Goal: Task Accomplishment & Management: Manage account settings

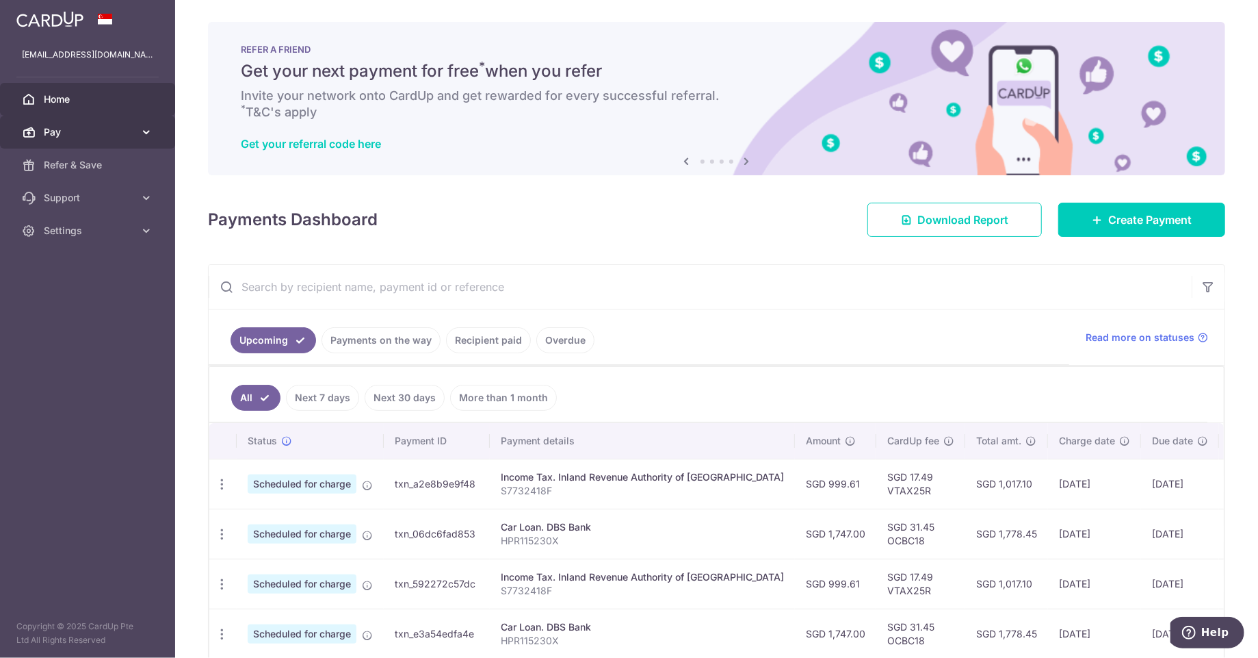
click at [51, 135] on span "Pay" at bounding box center [89, 132] width 90 height 14
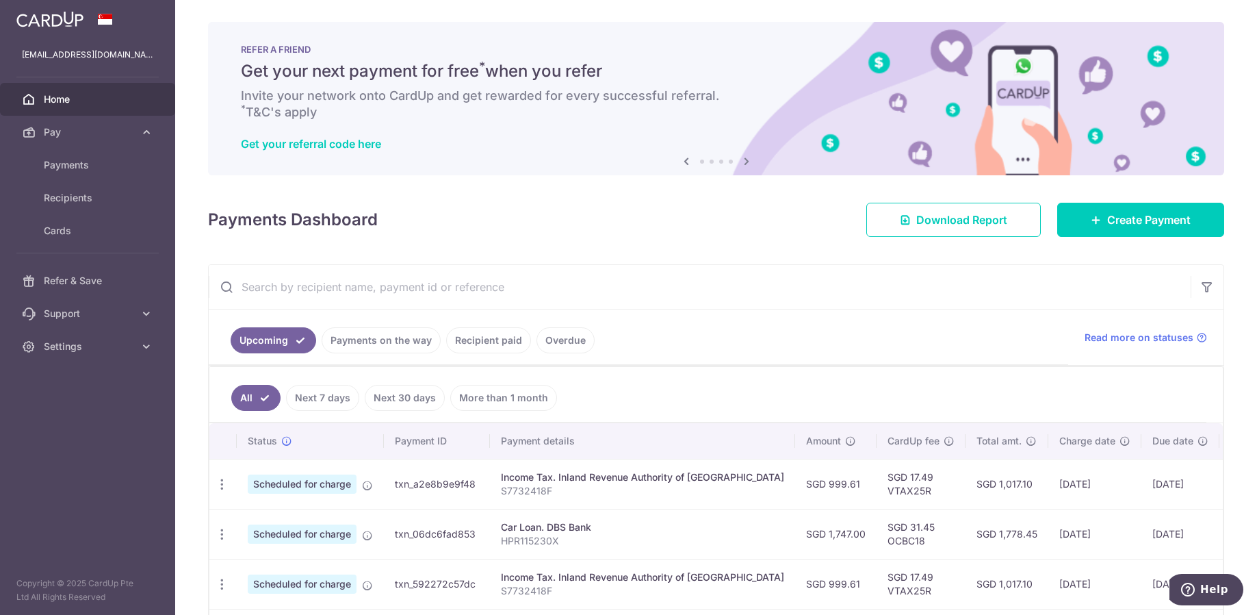
click at [434, 150] on div "Get your referral code here" at bounding box center [716, 144] width 951 height 14
click at [59, 131] on span "Pay" at bounding box center [89, 132] width 90 height 14
click at [68, 166] on span "Payments" at bounding box center [89, 165] width 90 height 14
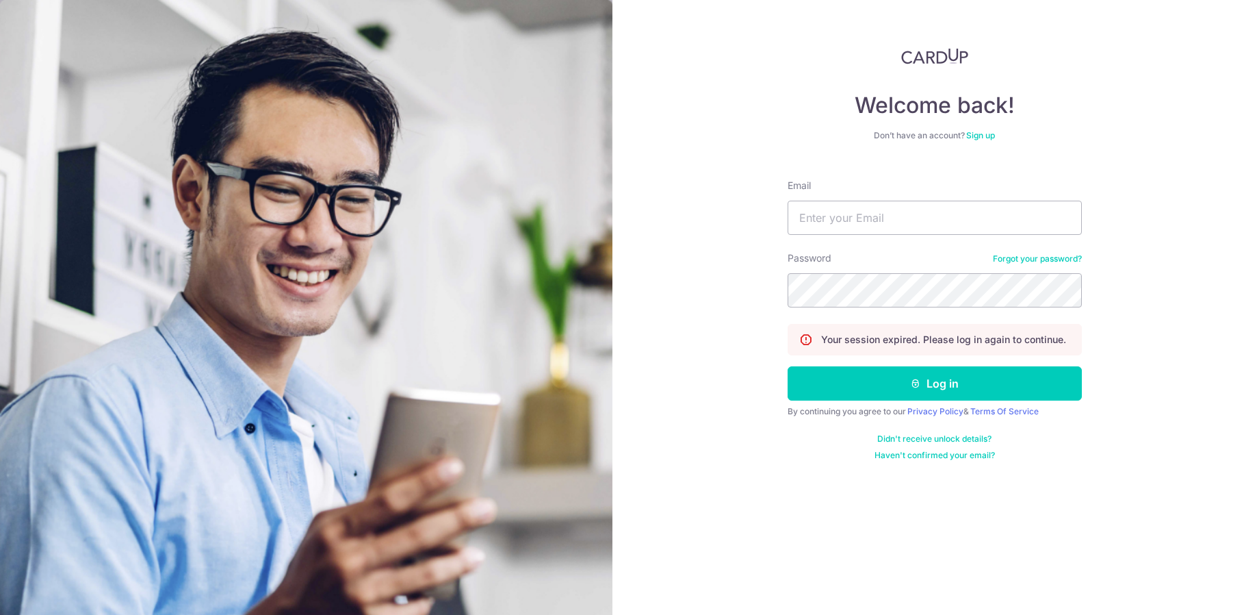
click at [0, 614] on nordpass-portal at bounding box center [0, 615] width 0 height 0
type input "luke-ng@live.com"
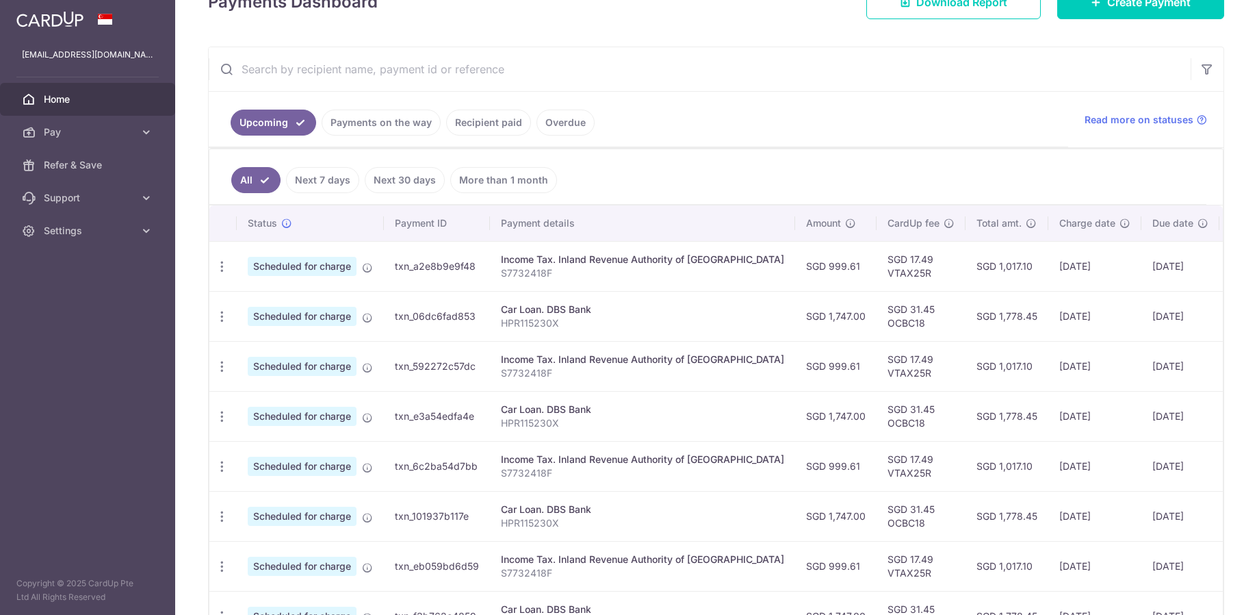
scroll to position [205, 0]
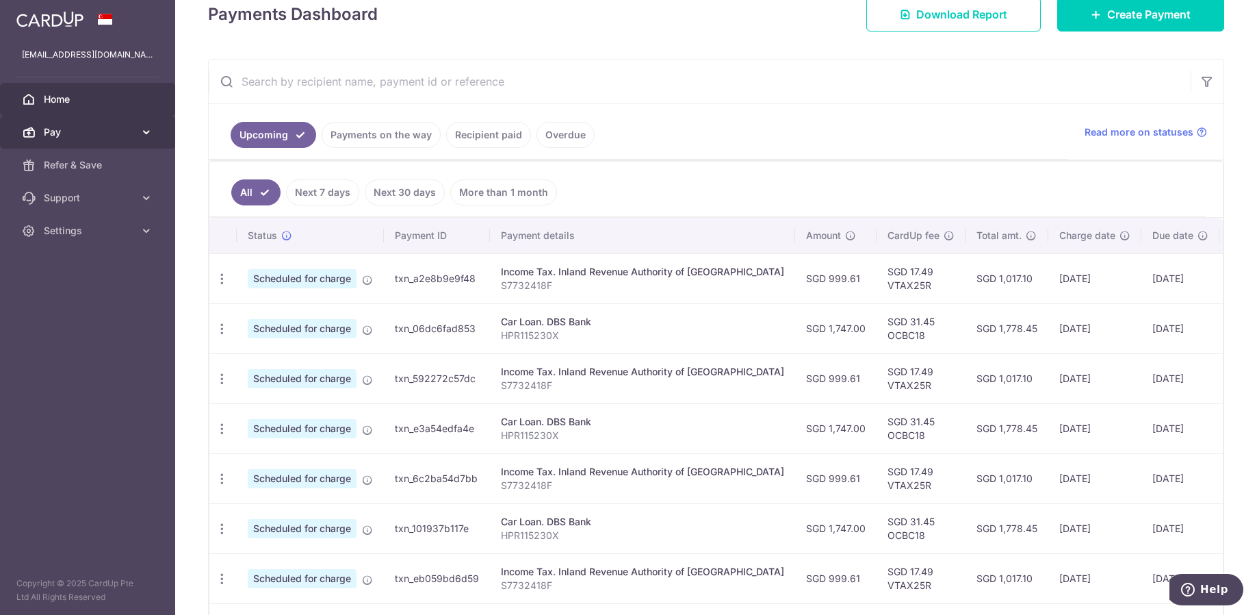
click at [71, 128] on span "Pay" at bounding box center [89, 132] width 90 height 14
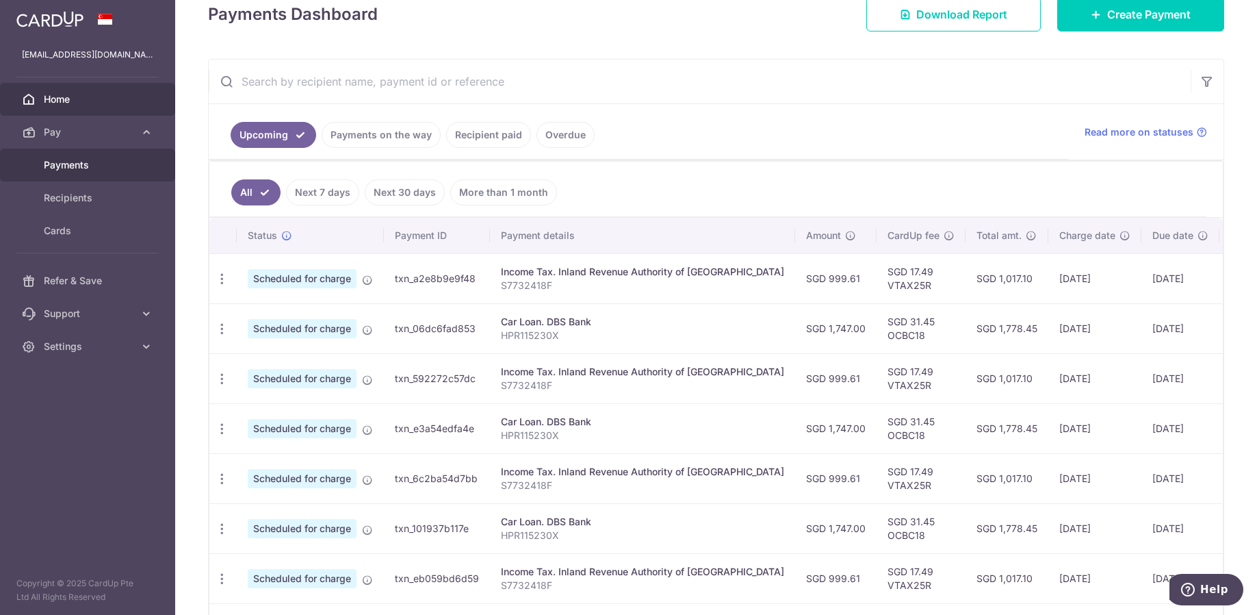
click at [76, 166] on span "Payments" at bounding box center [89, 165] width 90 height 14
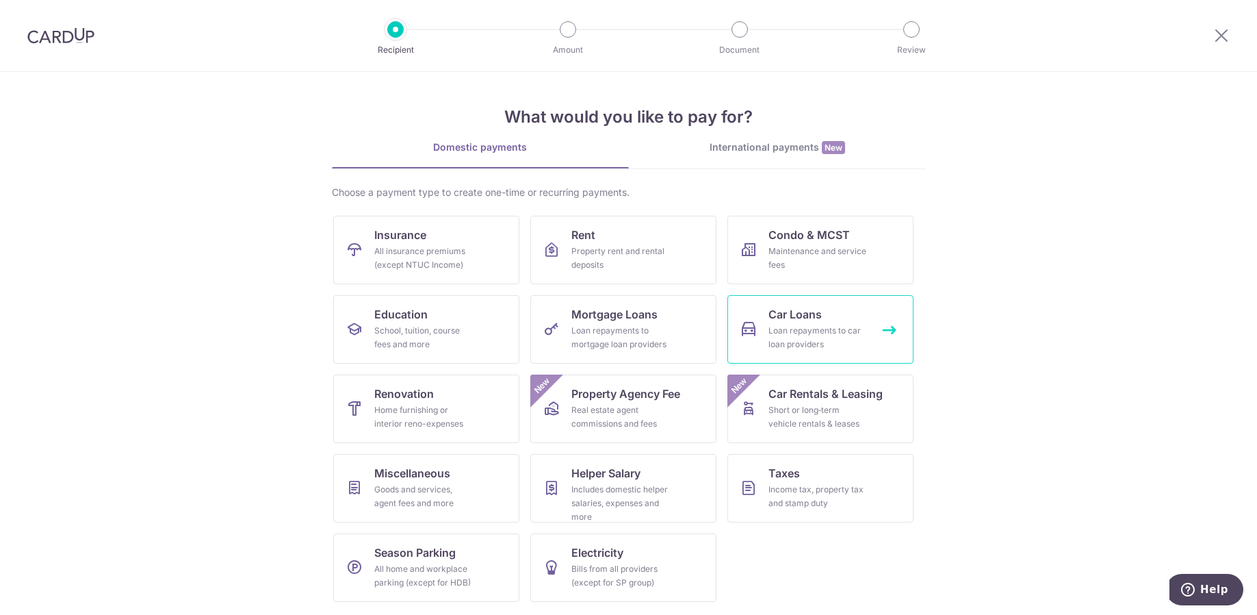
click at [771, 315] on span "Car Loans" at bounding box center [794, 314] width 53 height 16
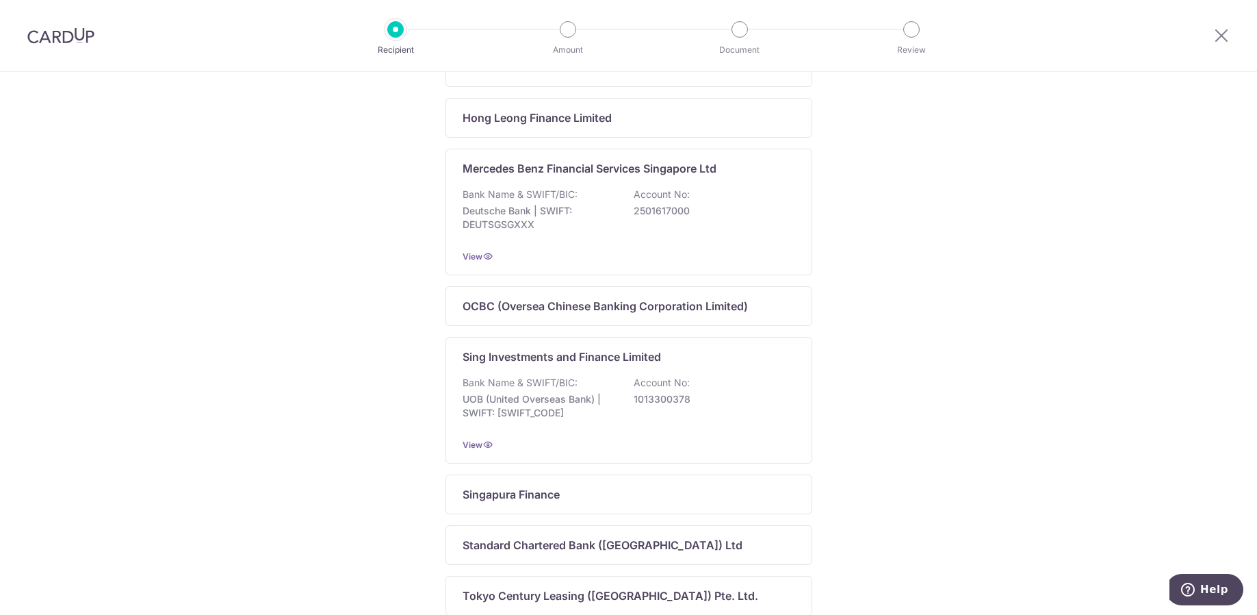
scroll to position [753, 0]
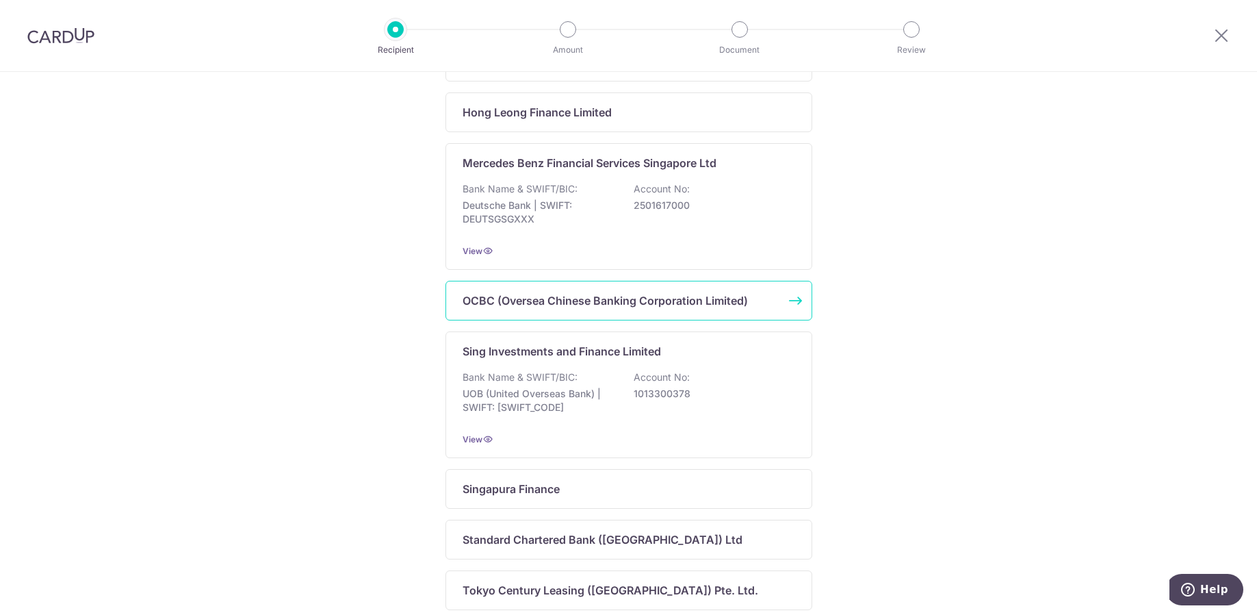
click at [662, 309] on p "OCBC (Oversea Chinese Banking Corporation Limited)" at bounding box center [605, 300] width 285 height 16
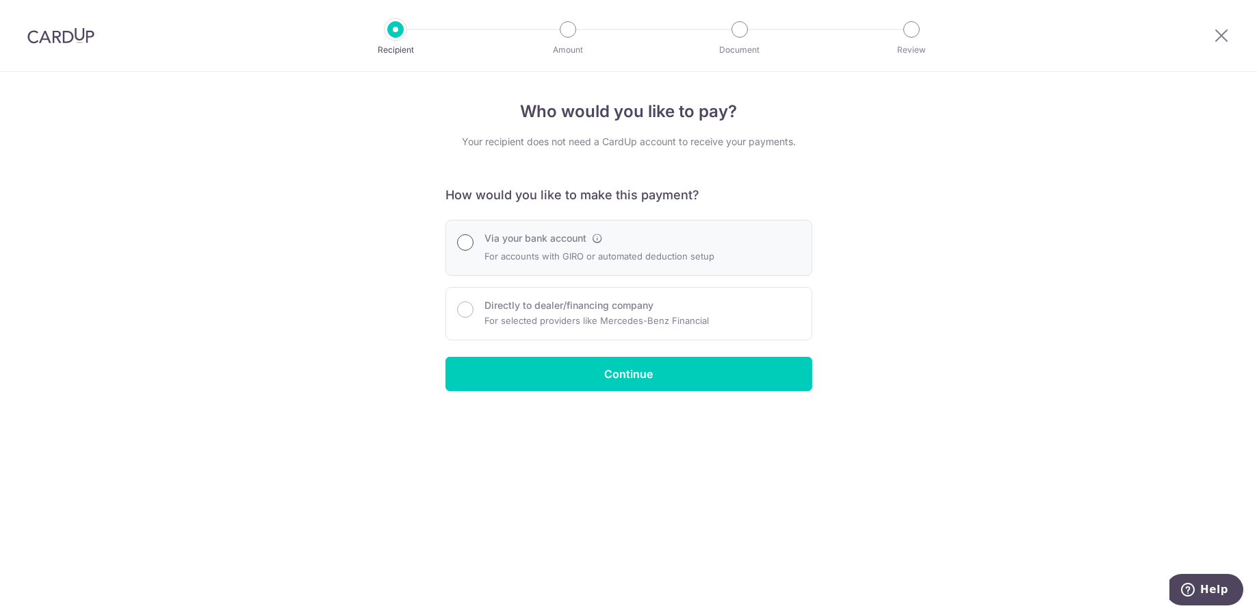
click at [469, 240] on input "Via your bank account" at bounding box center [465, 242] width 16 height 16
radio input "true"
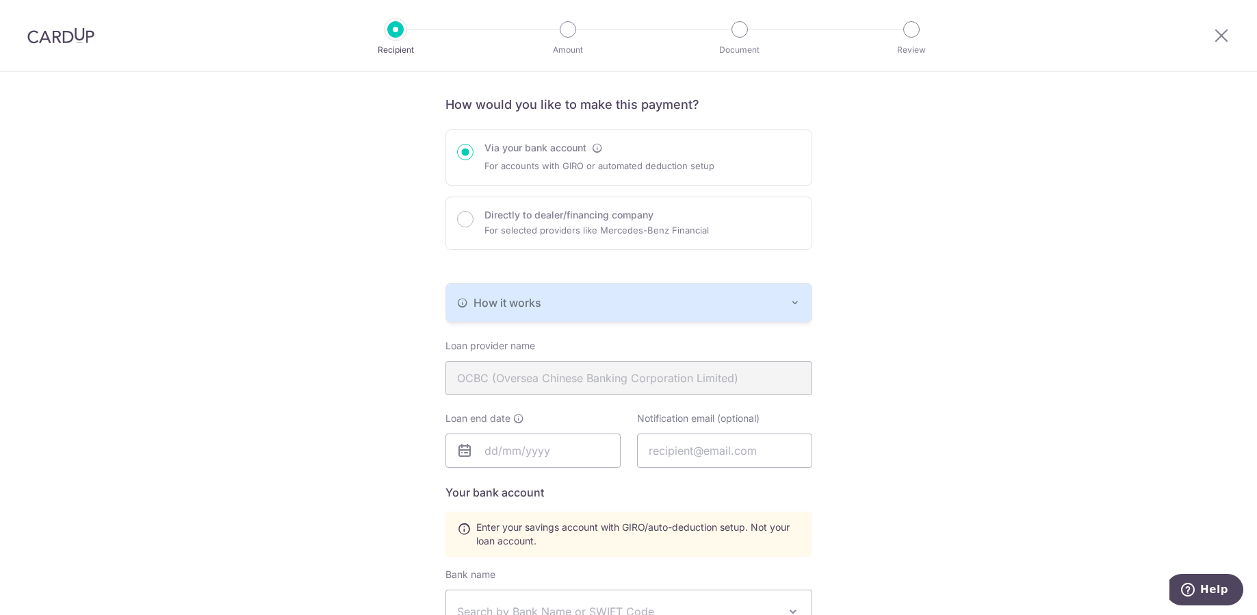
scroll to position [205, 0]
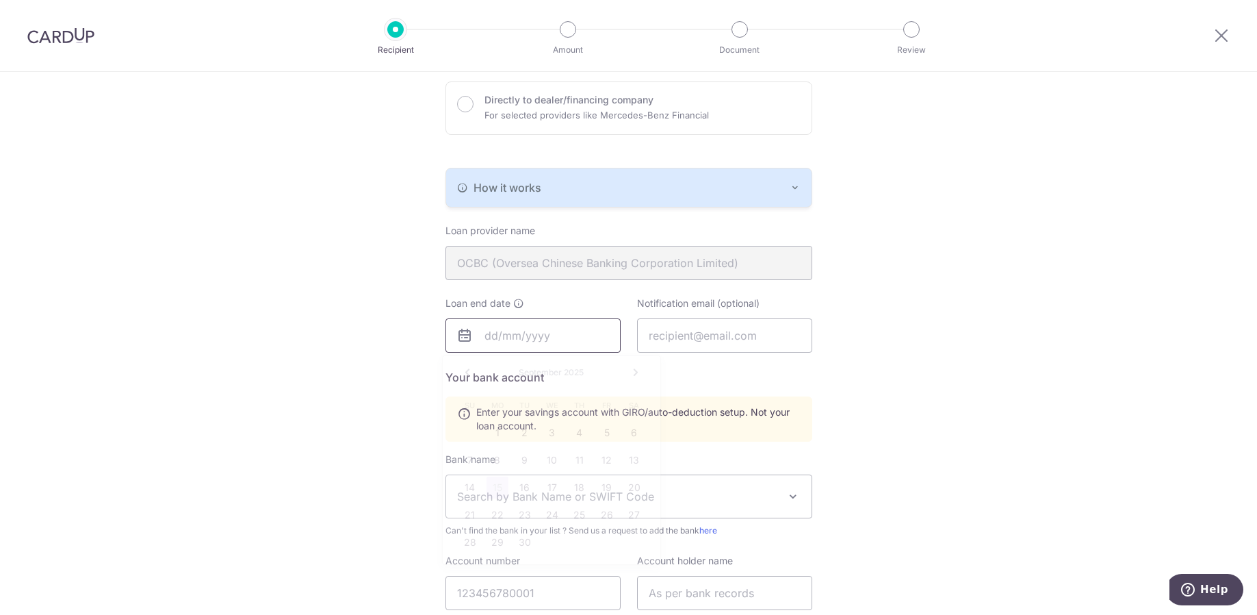
click at [527, 338] on input "text" at bounding box center [532, 335] width 175 height 34
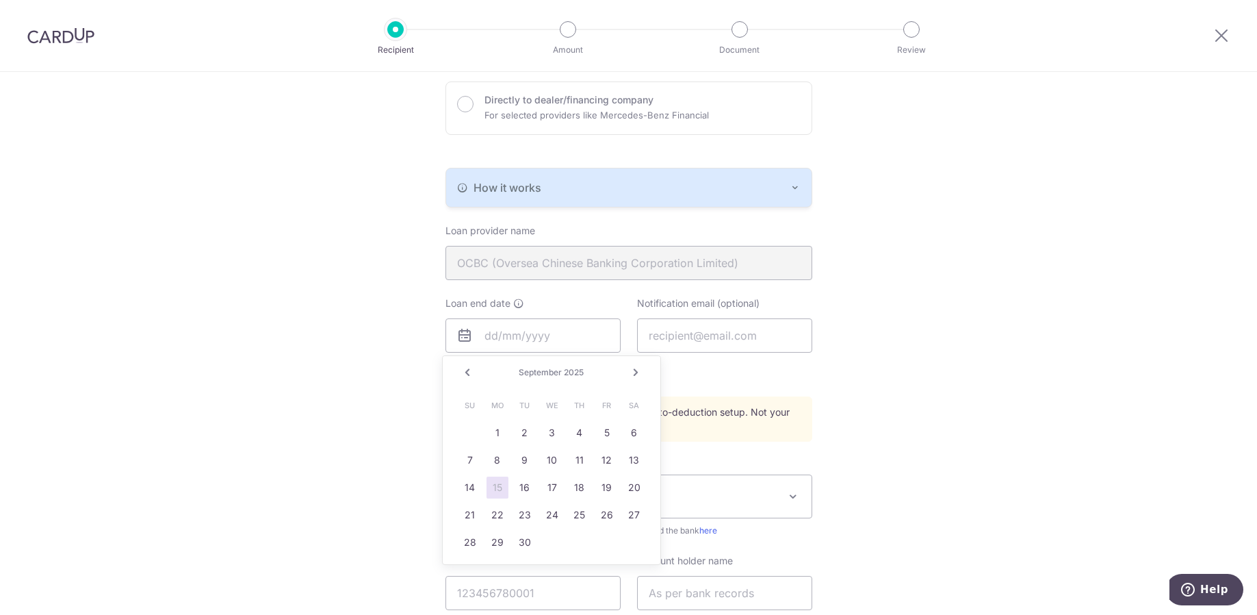
click at [641, 370] on link "Next" at bounding box center [636, 372] width 16 height 16
click at [635, 370] on link "Next" at bounding box center [636, 372] width 16 height 16
click at [561, 372] on div "December 2025" at bounding box center [552, 372] width 100 height 11
click at [515, 343] on input "text" at bounding box center [532, 335] width 175 height 34
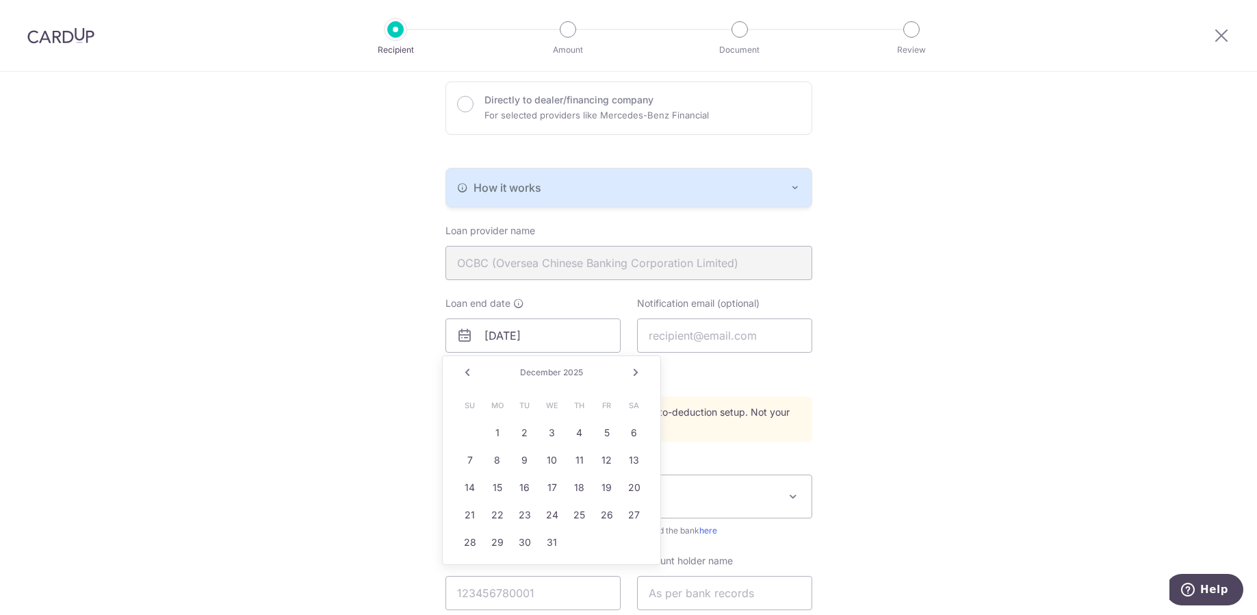
click at [640, 372] on link "Next" at bounding box center [636, 372] width 16 height 16
click at [638, 372] on link "Next" at bounding box center [636, 372] width 16 height 16
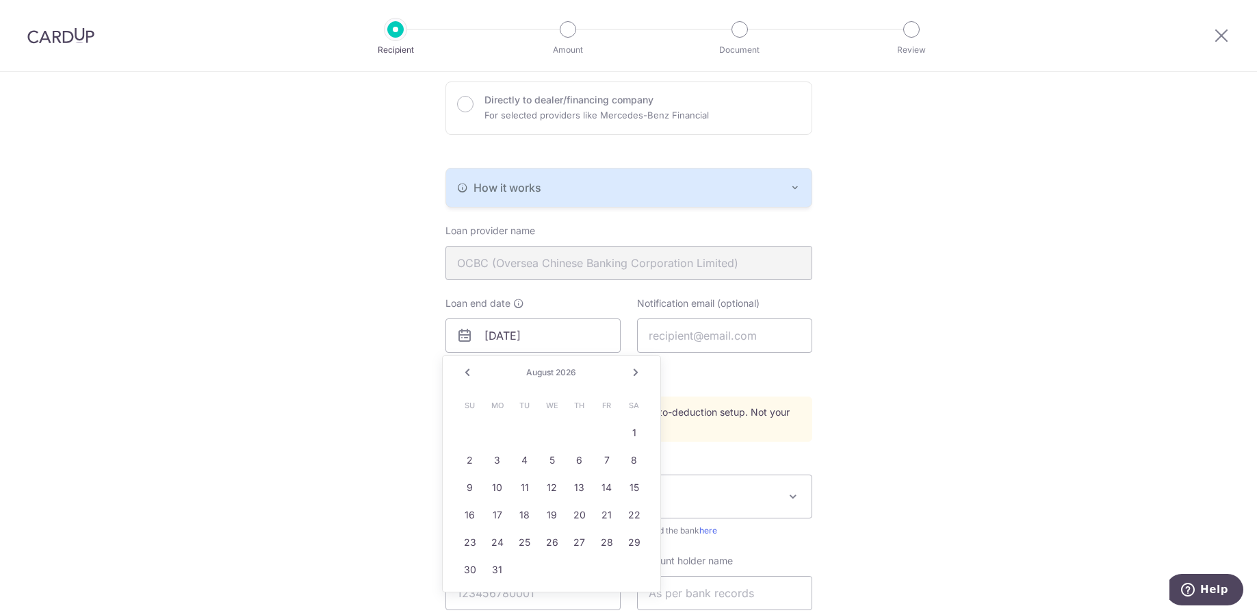
click at [638, 372] on link "Next" at bounding box center [636, 372] width 16 height 16
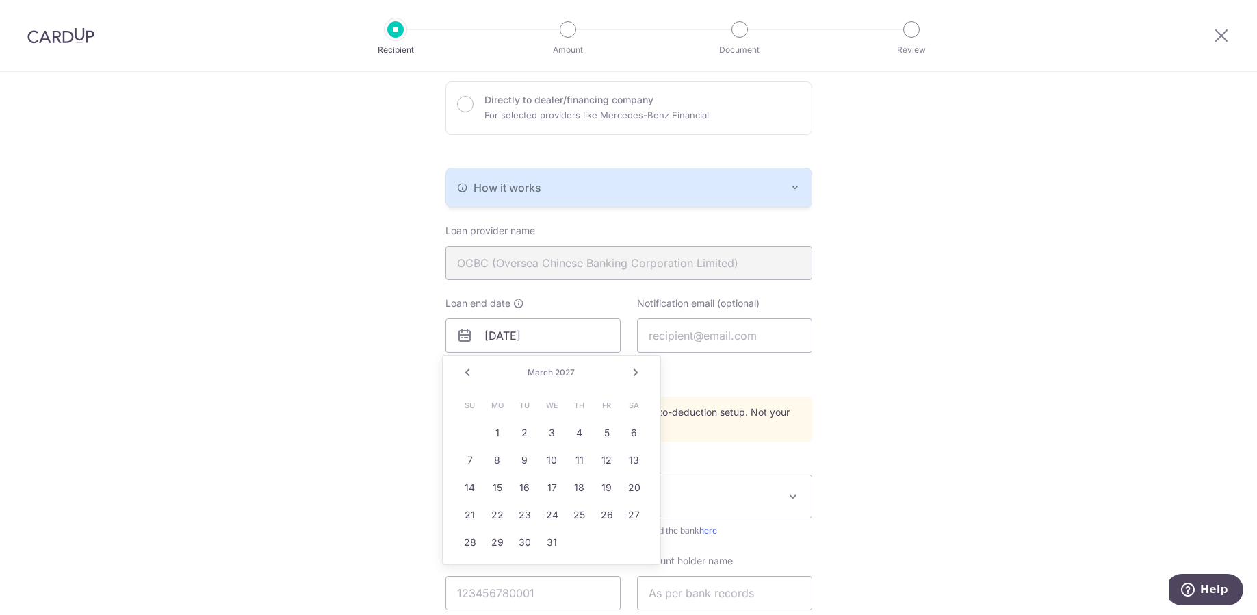
click at [638, 372] on link "Next" at bounding box center [636, 372] width 16 height 16
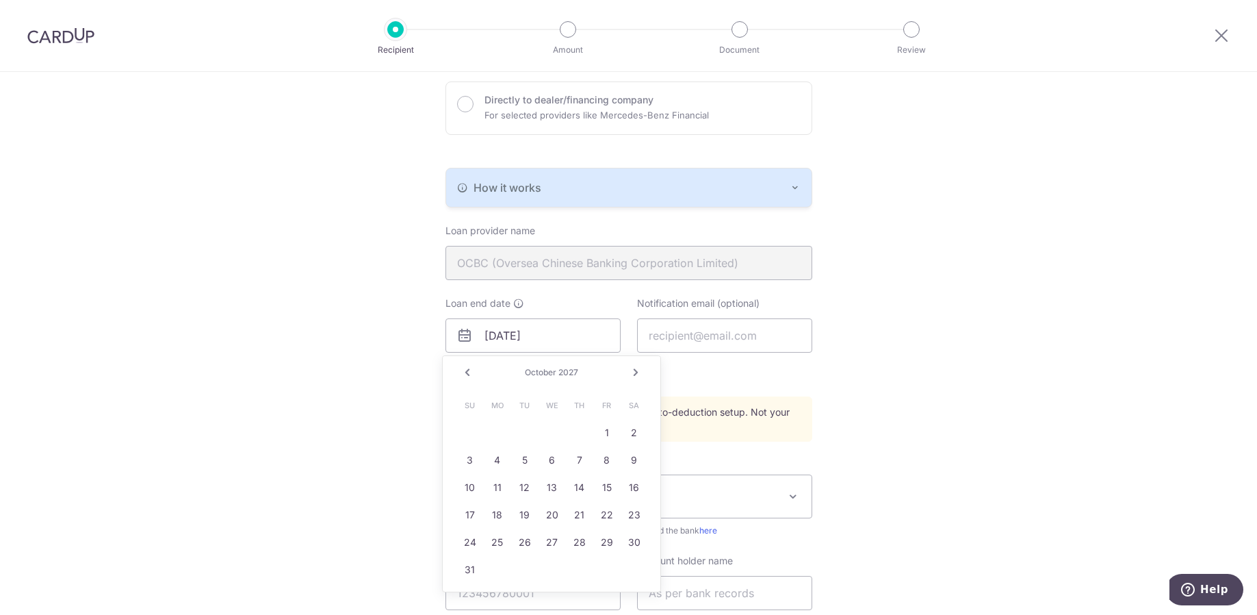
click at [638, 372] on link "Next" at bounding box center [636, 372] width 16 height 16
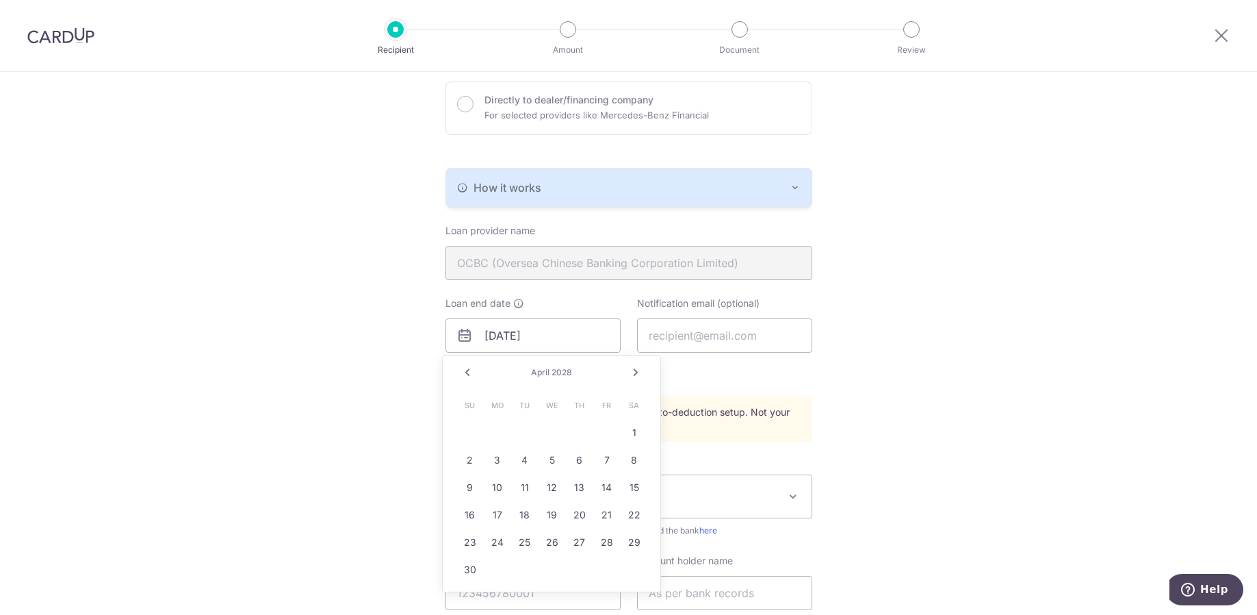
click at [638, 372] on link "Next" at bounding box center [636, 372] width 16 height 16
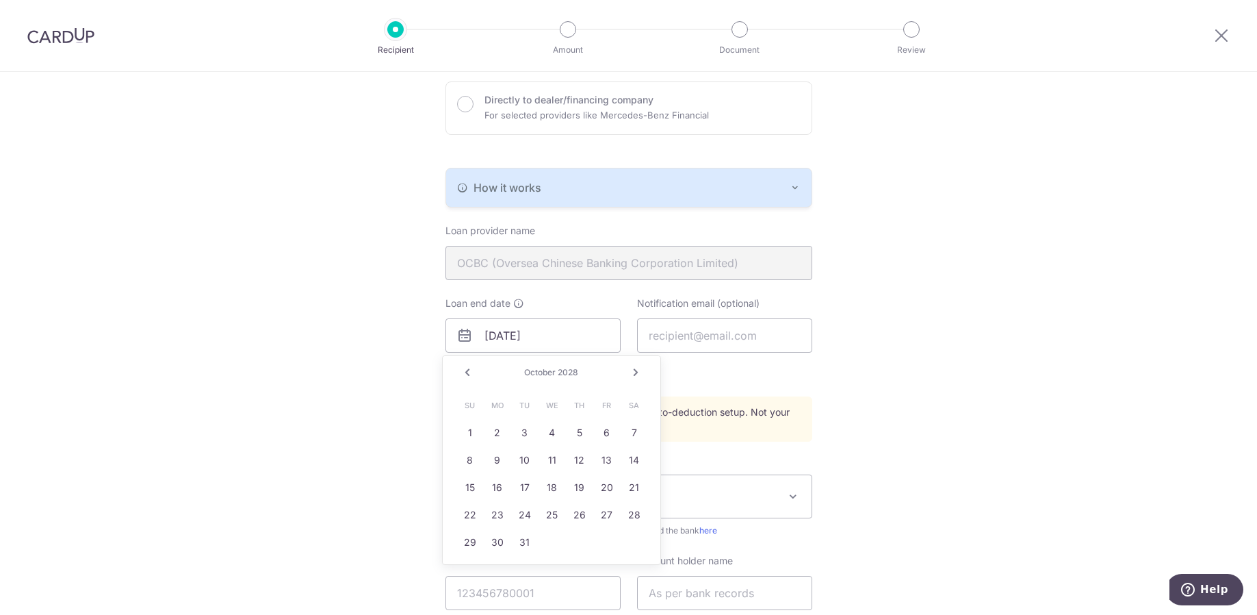
click at [638, 372] on link "Next" at bounding box center [636, 372] width 16 height 16
click at [528, 486] on link "13" at bounding box center [525, 487] width 22 height 22
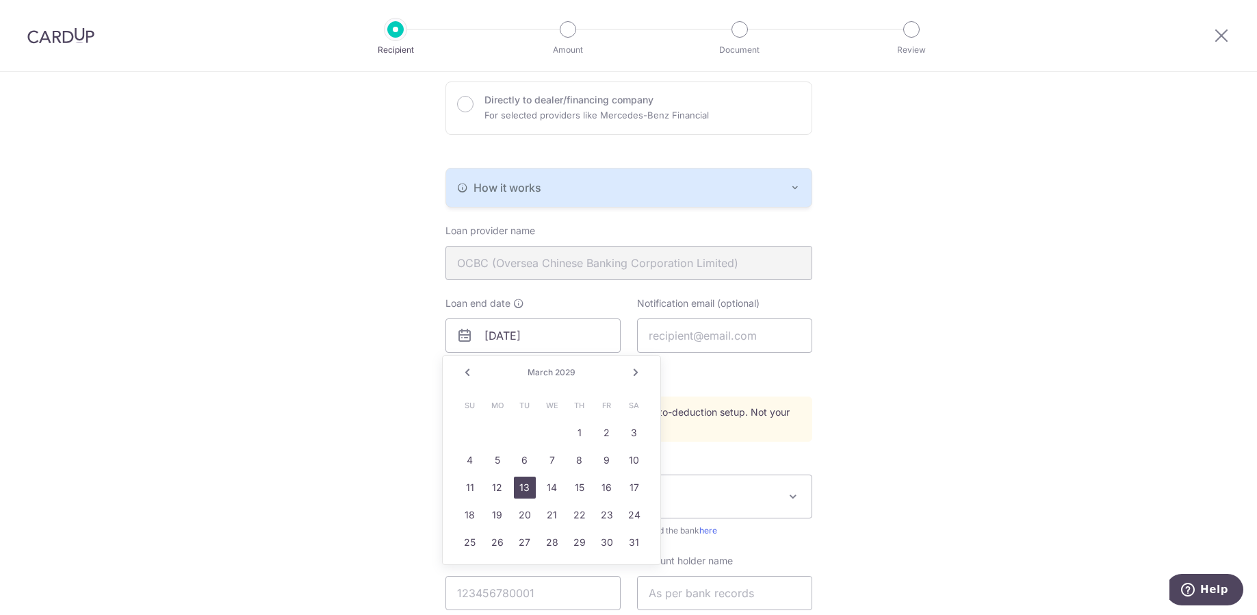
type input "03/13/2029"
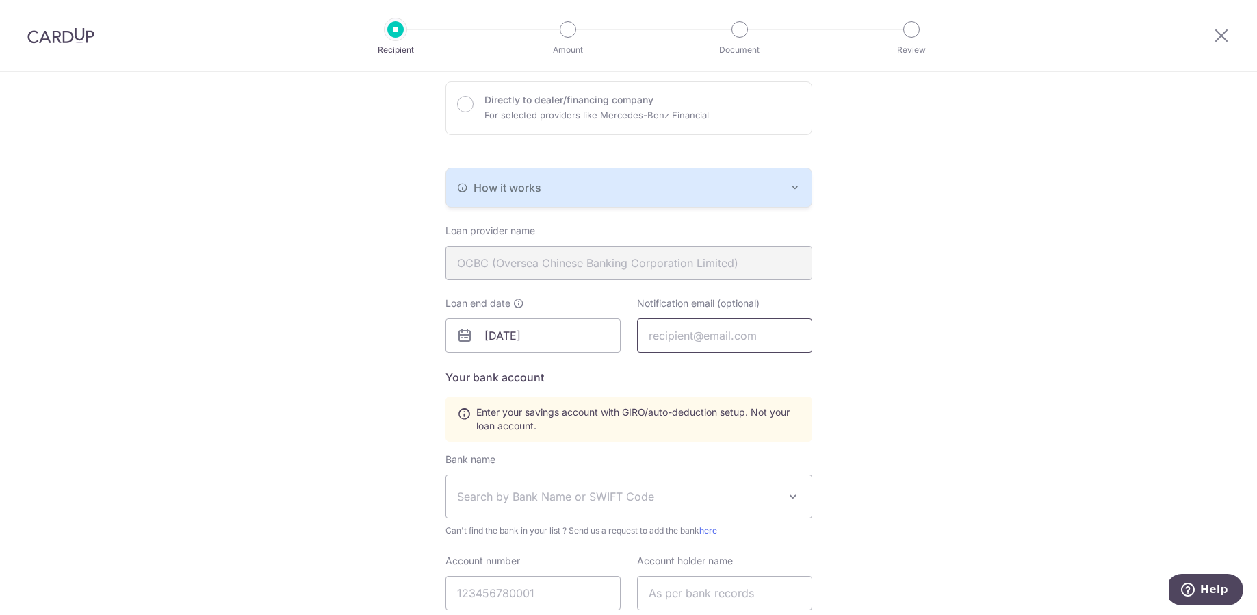
click at [681, 344] on input "text" at bounding box center [724, 335] width 175 height 34
type input "luke-ng@live.com"
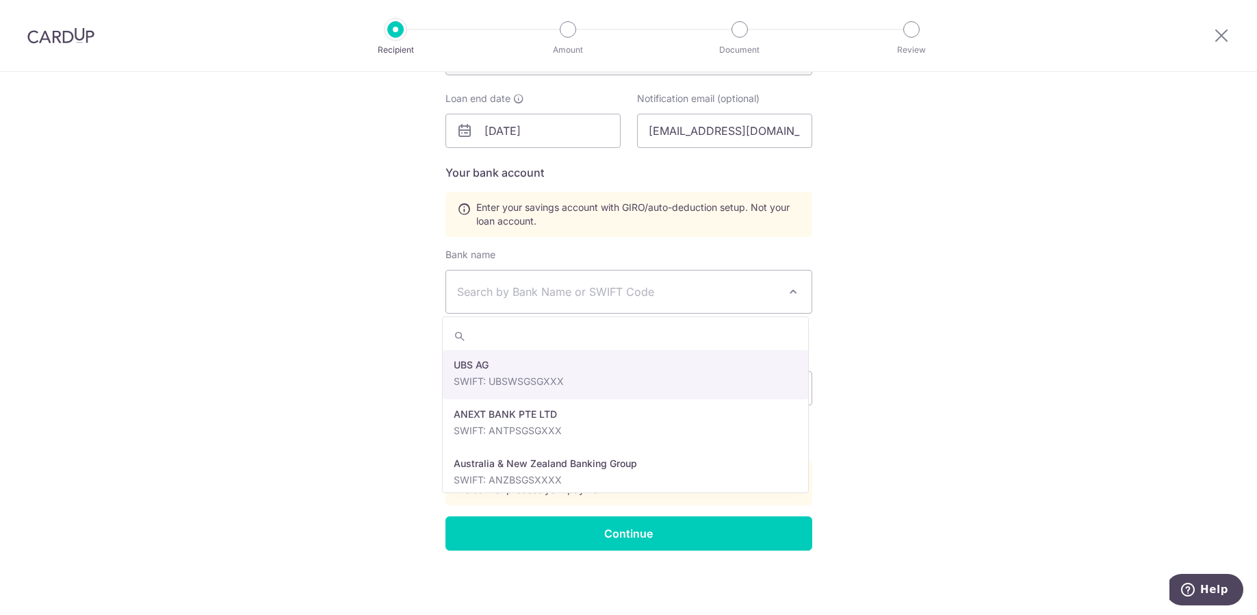
click at [620, 290] on span "Search by Bank Name or SWIFT Code" at bounding box center [618, 291] width 322 height 16
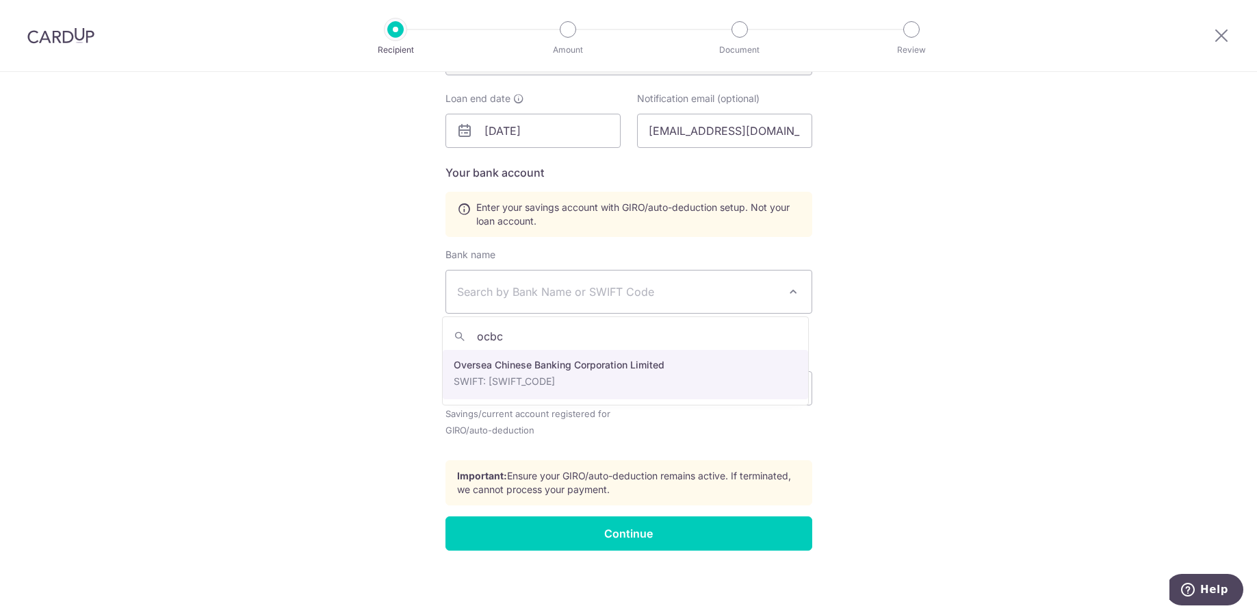
type input "ocbc"
select select "12"
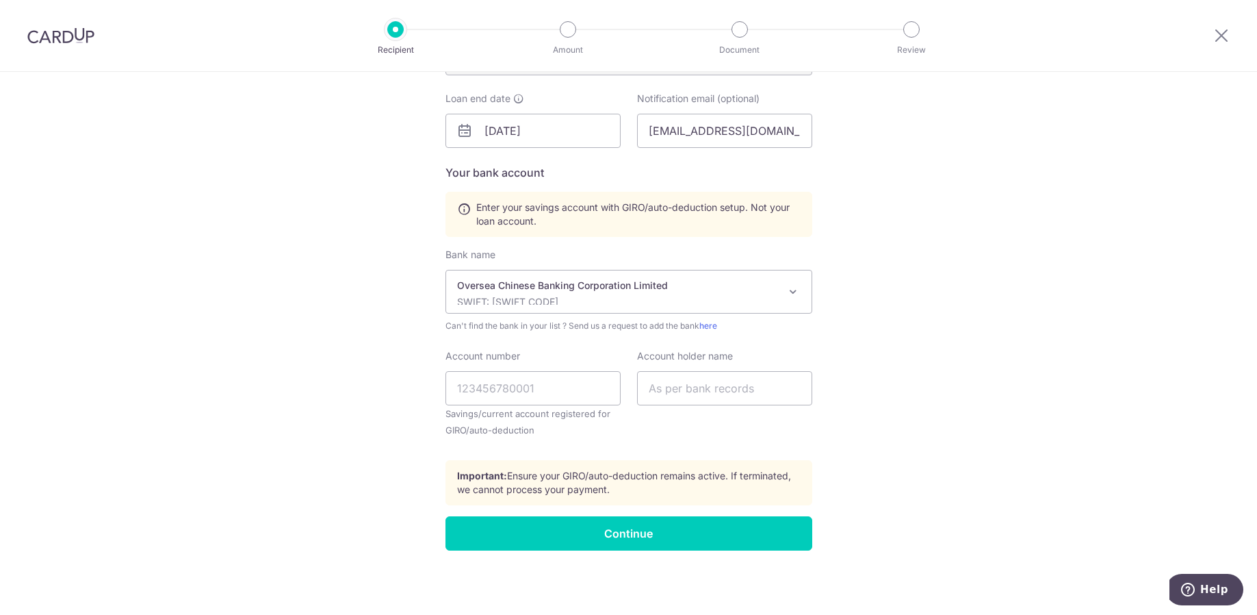
click at [777, 292] on span "Oversea Chinese Banking Corporation Limited SWIFT: OCBCSGSGXXX" at bounding box center [628, 291] width 365 height 42
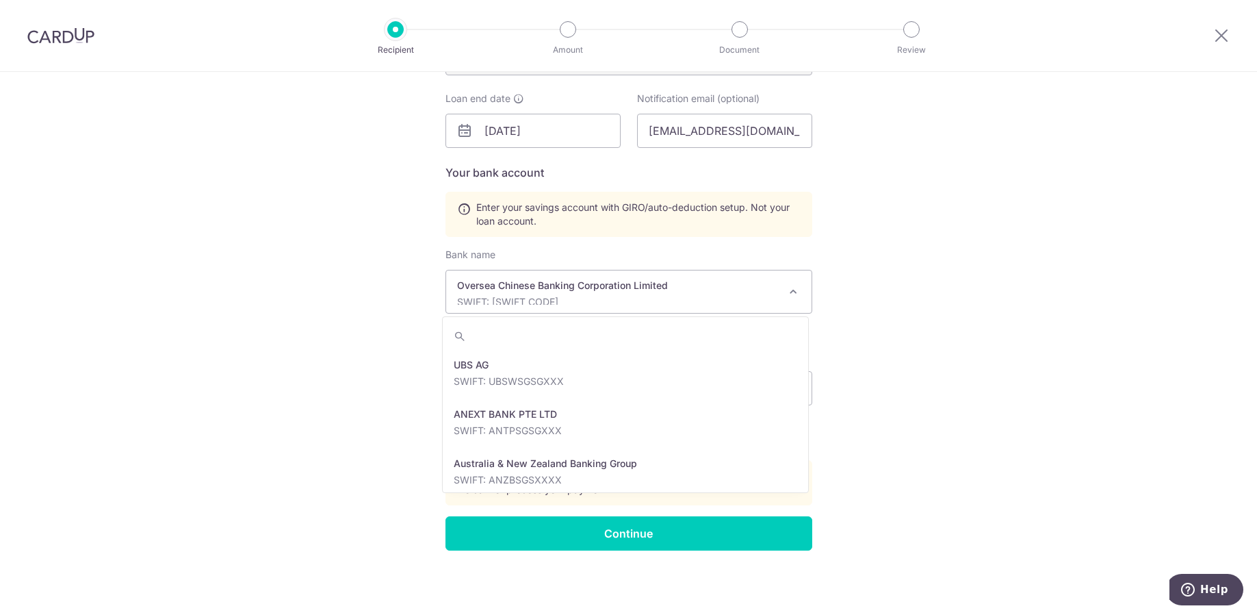
scroll to position [2217, 0]
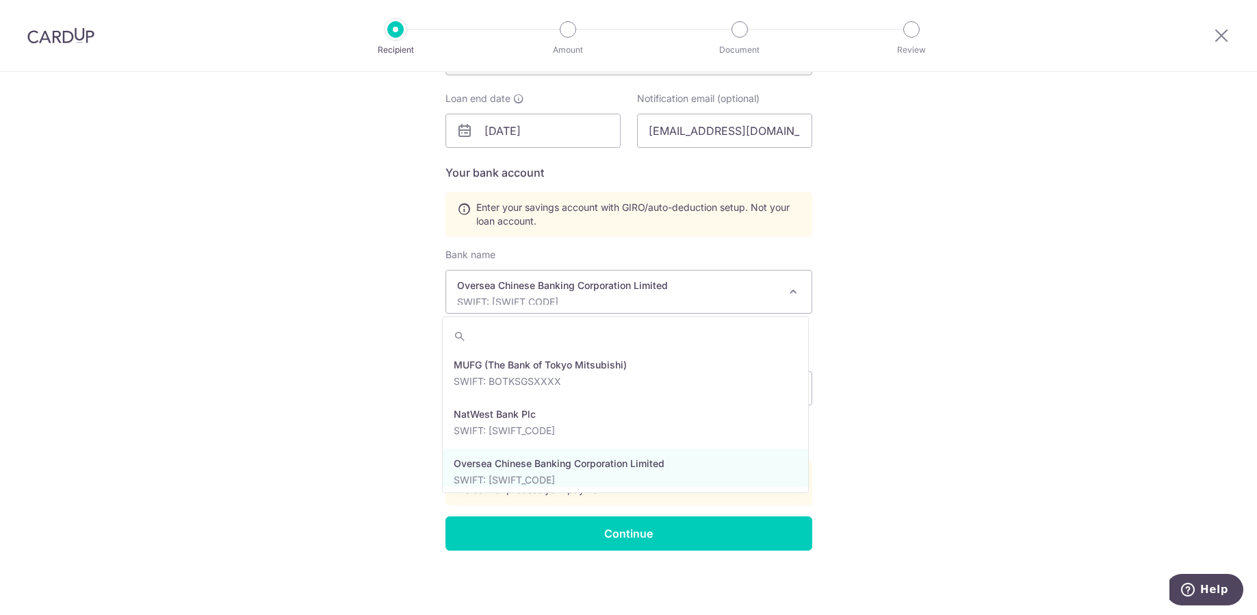
click at [935, 276] on div "Who would you like to pay? Your recipient does not need a CardUp account to rec…" at bounding box center [628, 138] width 1257 height 953
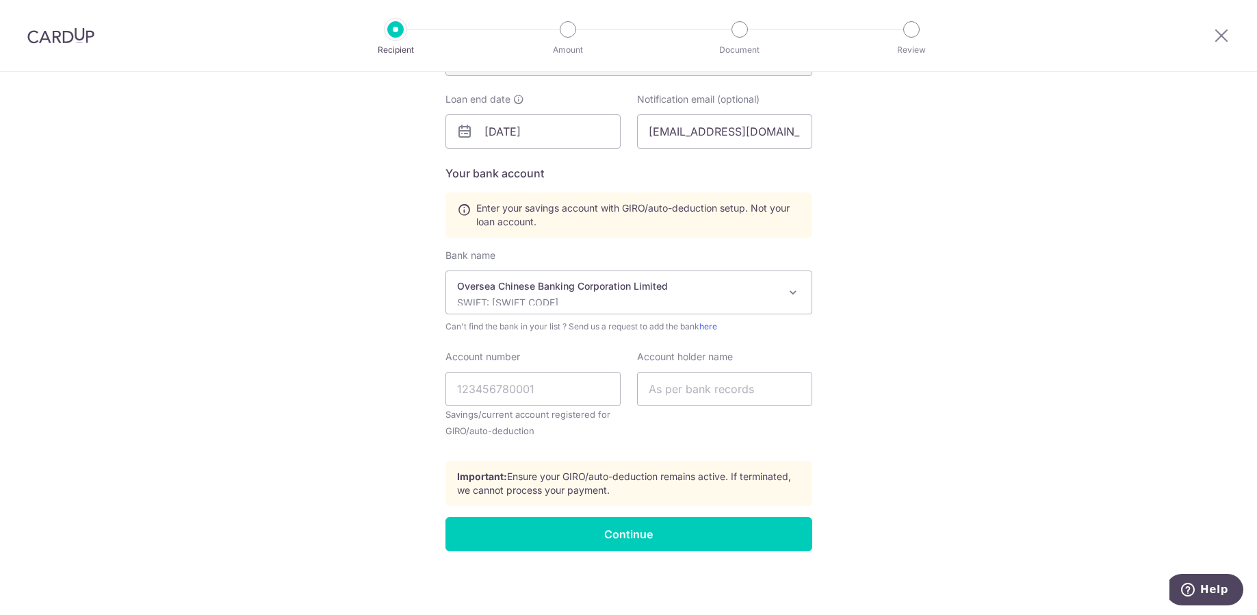
scroll to position [410, 0]
click at [721, 391] on input "text" at bounding box center [724, 388] width 175 height 34
type input "Ng Boon Hwee Luke"
click at [931, 295] on div "Who would you like to pay? Your recipient does not need a CardUp account to rec…" at bounding box center [628, 138] width 1257 height 953
click at [518, 375] on input "Account number" at bounding box center [532, 388] width 175 height 34
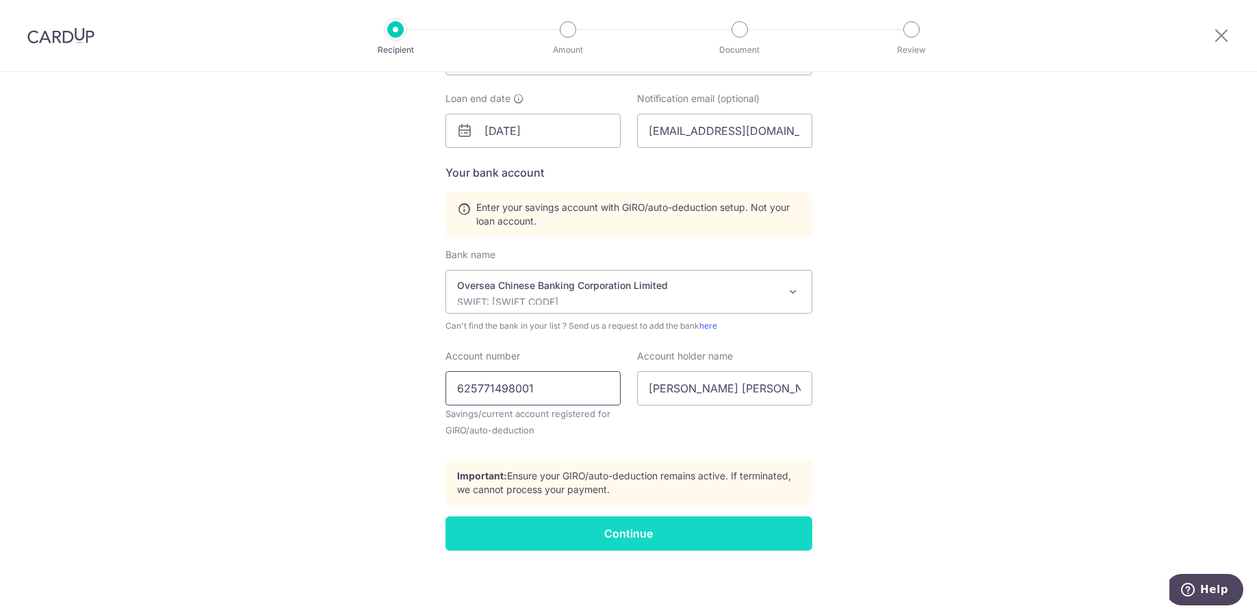
type input "625771498001"
click at [674, 533] on input "Continue" at bounding box center [628, 533] width 367 height 34
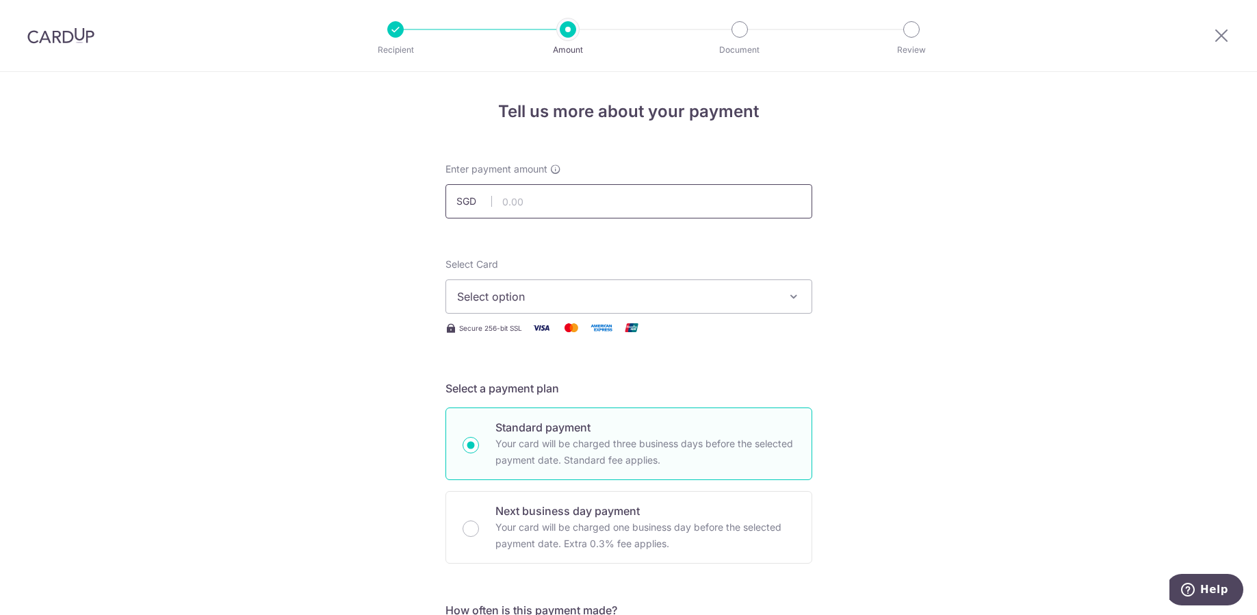
click at [559, 203] on input "text" at bounding box center [628, 201] width 367 height 34
type input "3,818.54"
click at [618, 296] on span "Select option" at bounding box center [616, 296] width 319 height 16
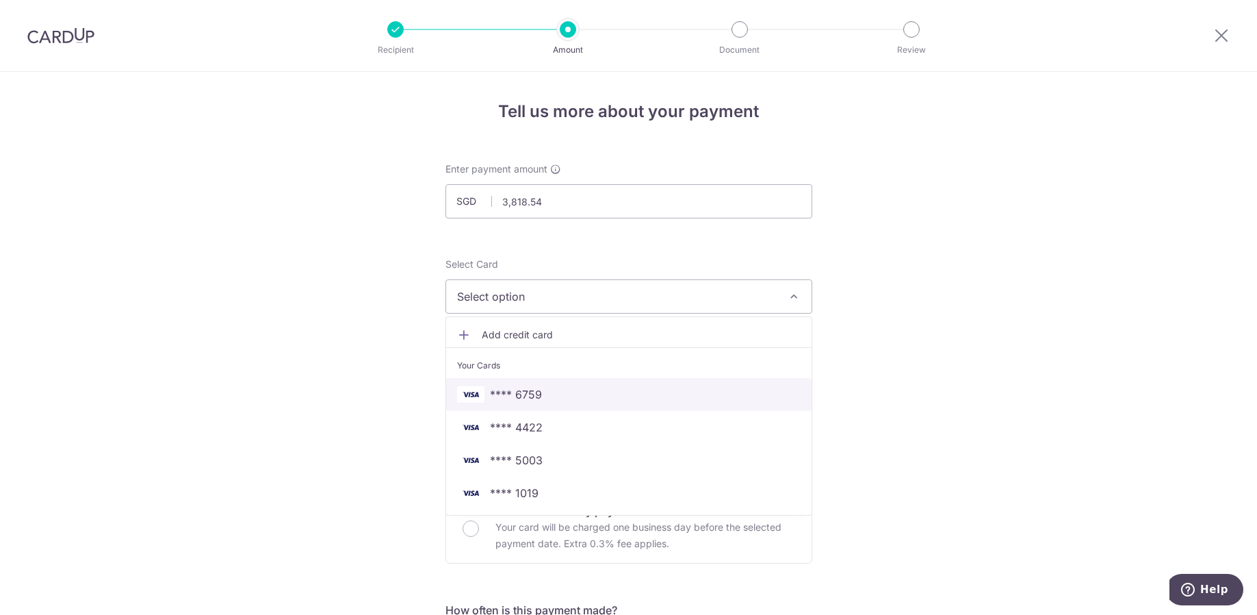
click at [551, 389] on span "**** 6759" at bounding box center [629, 394] width 344 height 16
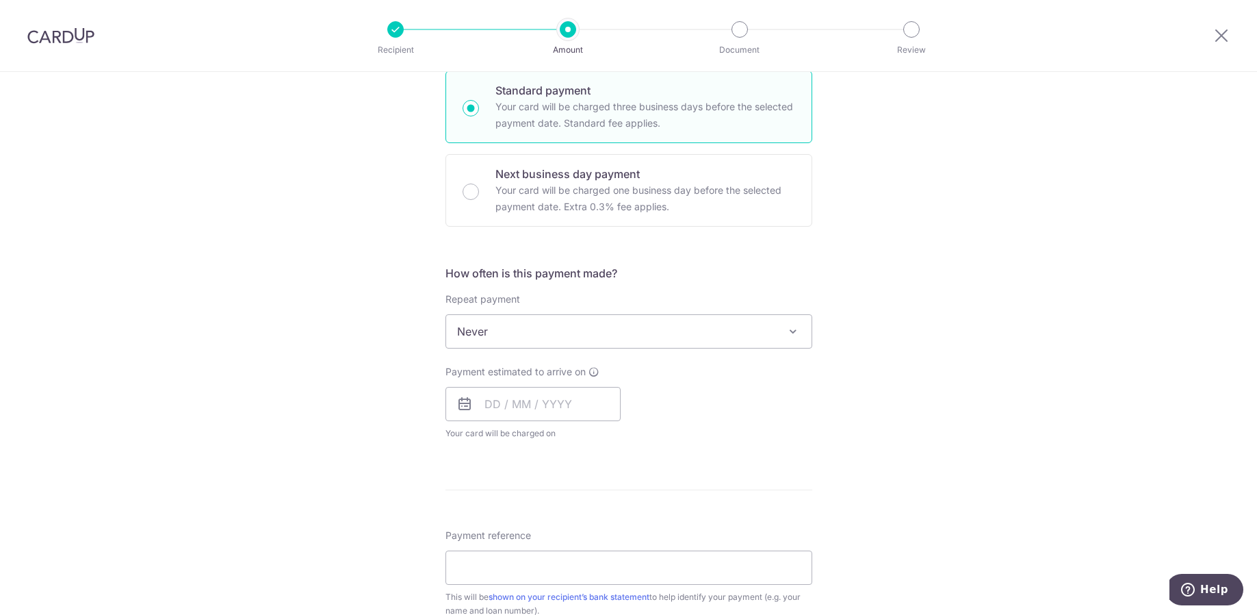
scroll to position [342, 0]
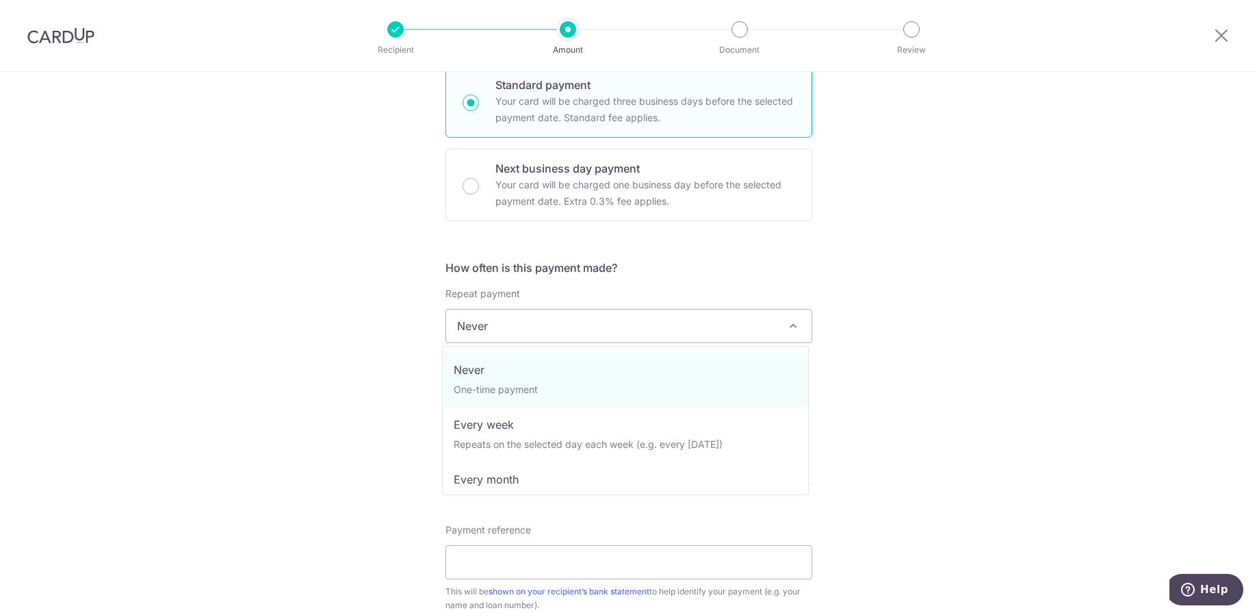
click at [621, 330] on span "Never" at bounding box center [628, 325] width 365 height 33
select select "3"
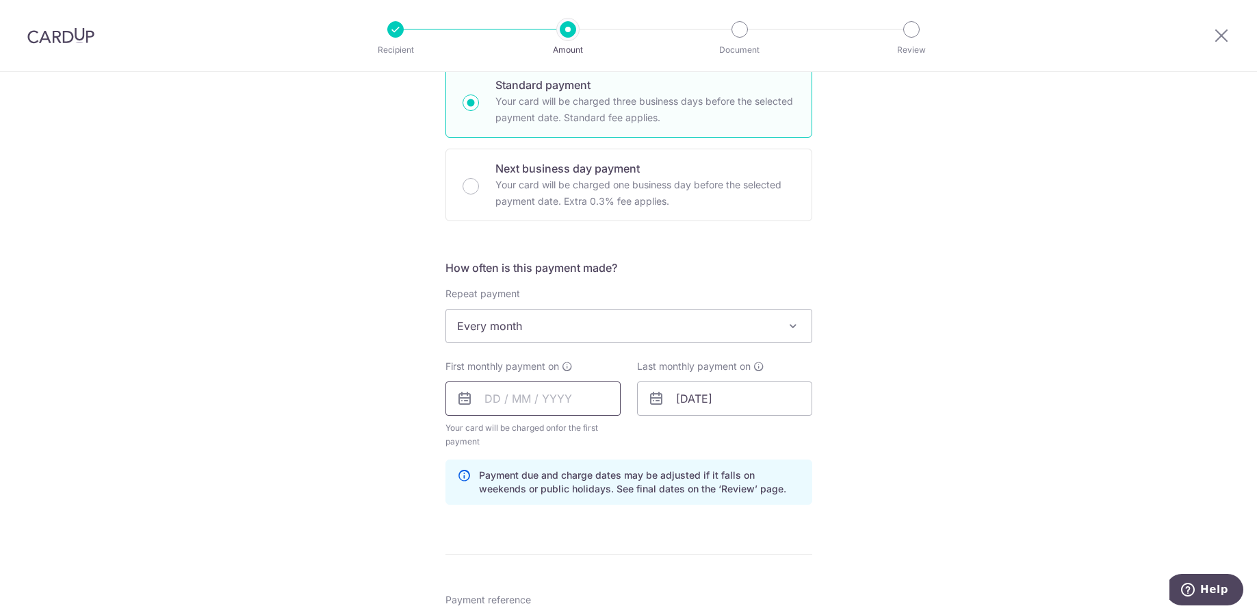
click at [547, 402] on input "text" at bounding box center [532, 398] width 175 height 34
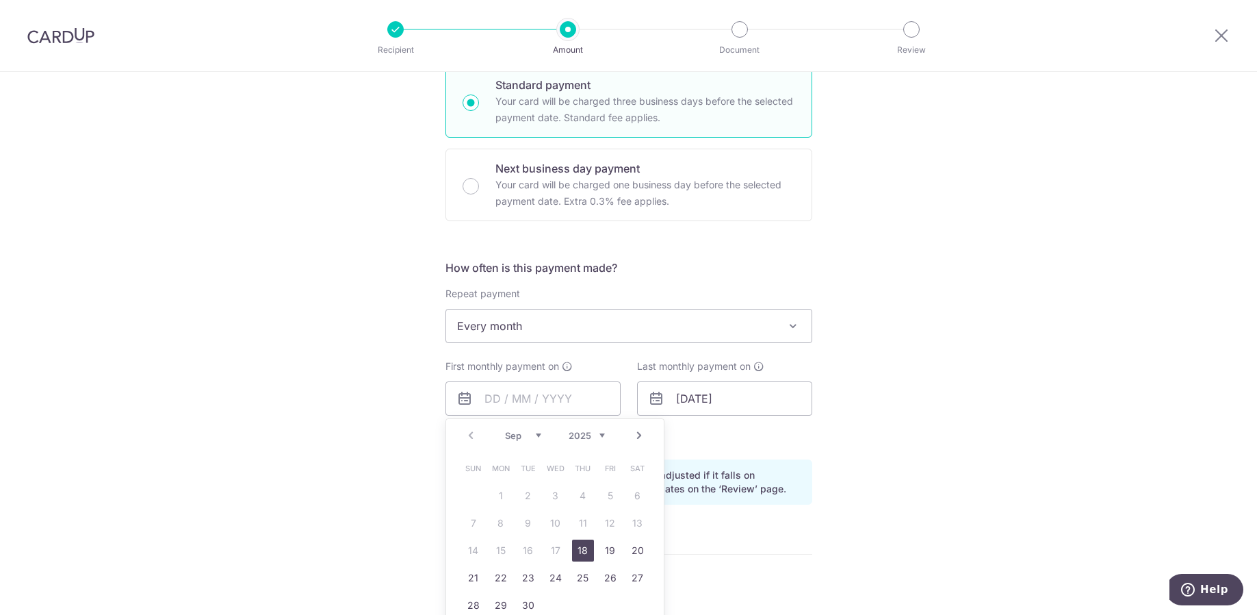
click at [533, 435] on select "Sep Oct Nov Dec" at bounding box center [523, 435] width 36 height 11
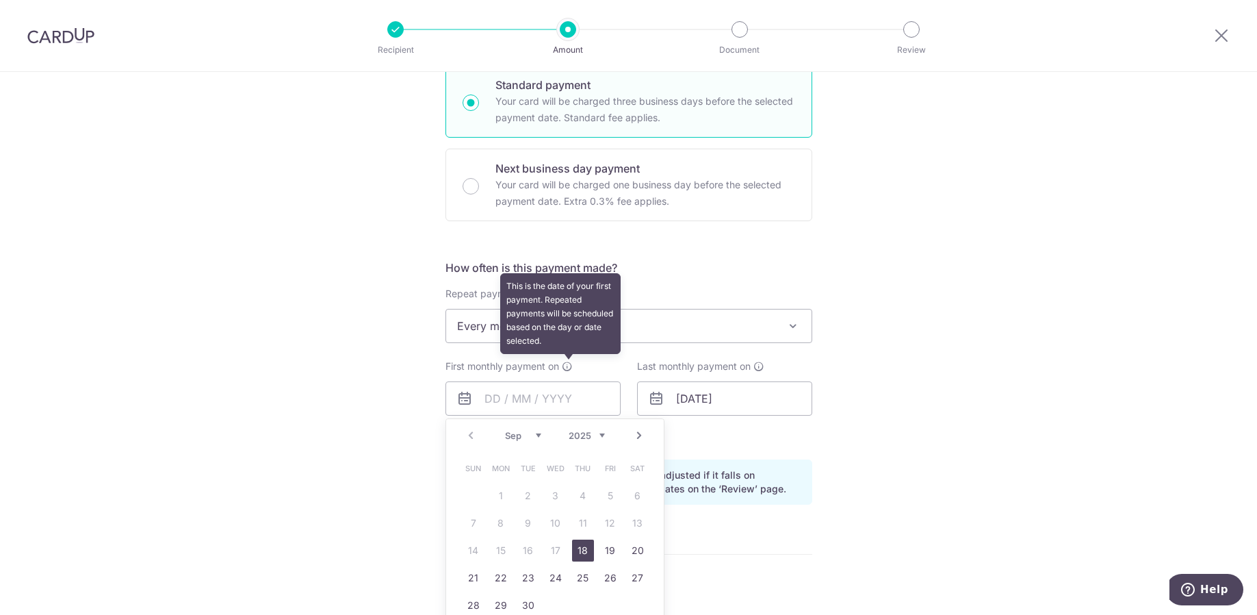
click at [568, 365] on icon at bounding box center [567, 366] width 11 height 11
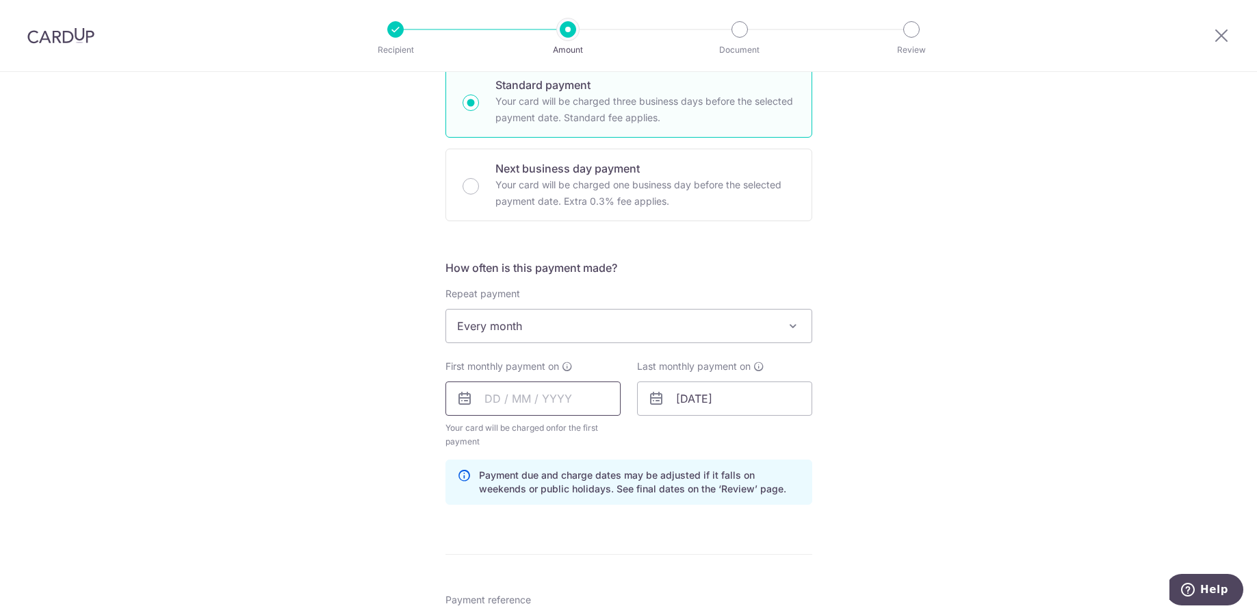
click at [516, 398] on input "text" at bounding box center [532, 398] width 175 height 34
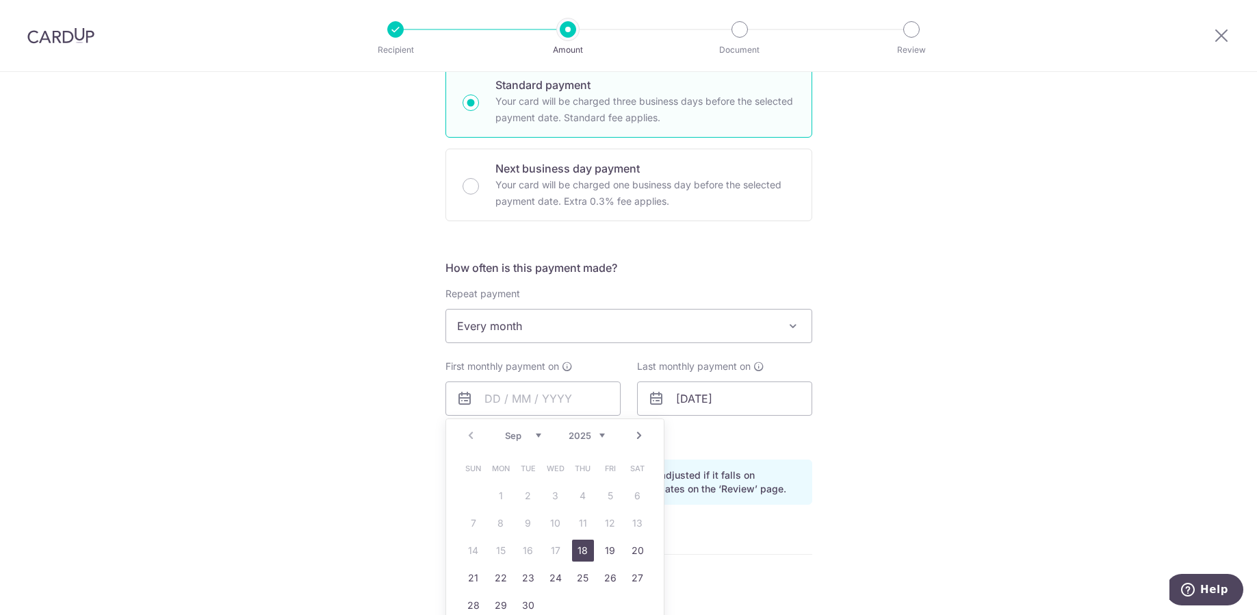
click at [634, 432] on link "Next" at bounding box center [639, 435] width 16 height 16
drag, startPoint x: 468, startPoint y: 549, endPoint x: 821, endPoint y: 437, distance: 370.3
click at [468, 549] on link "12" at bounding box center [474, 550] width 22 height 22
type input "12/10/2025"
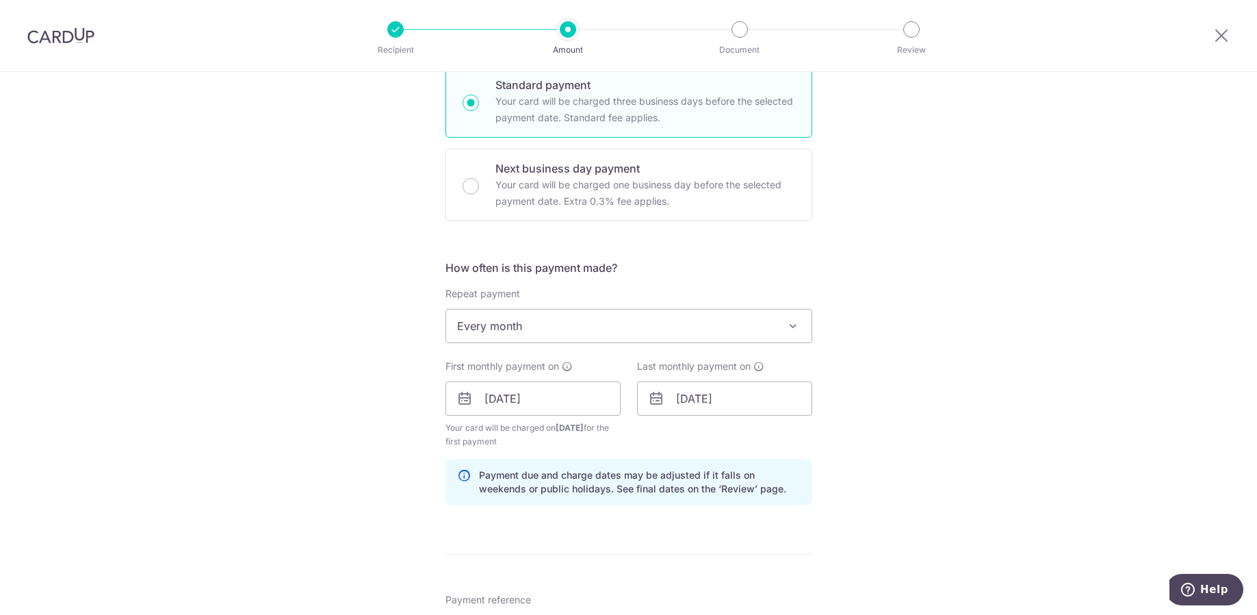
click at [912, 402] on div "Tell us more about your payment Enter payment amount SGD 3,818.54 3818.54 Recip…" at bounding box center [628, 384] width 1257 height 1308
click at [756, 394] on input "13/03/2029" at bounding box center [724, 398] width 175 height 34
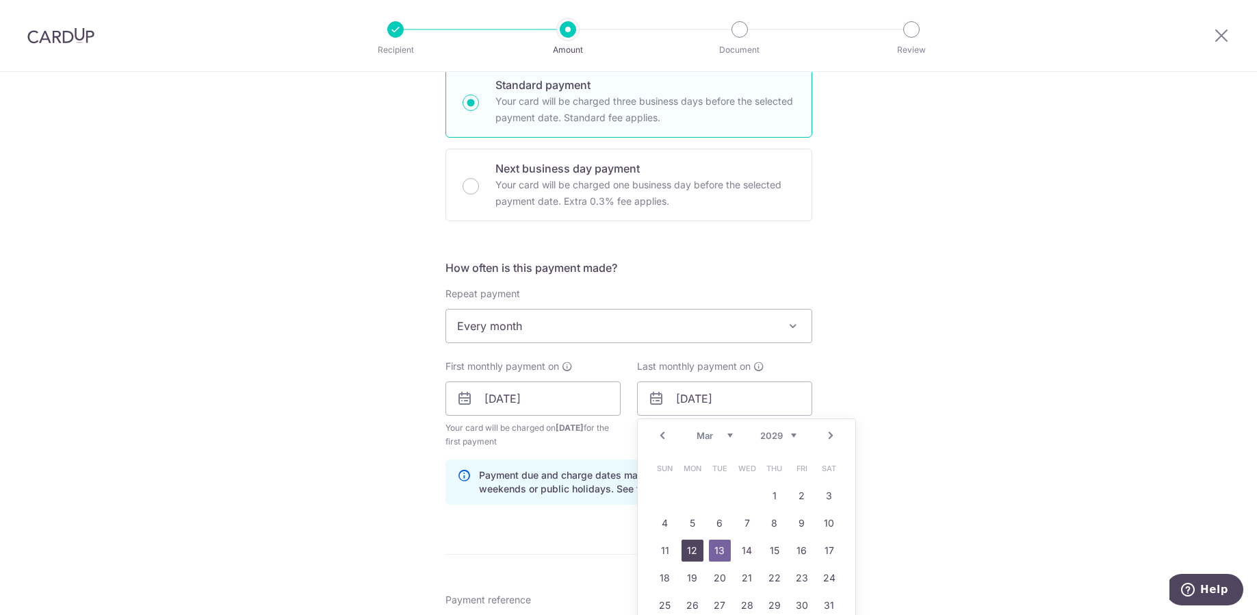
click at [686, 550] on link "12" at bounding box center [693, 550] width 22 height 22
type input "[DATE]"
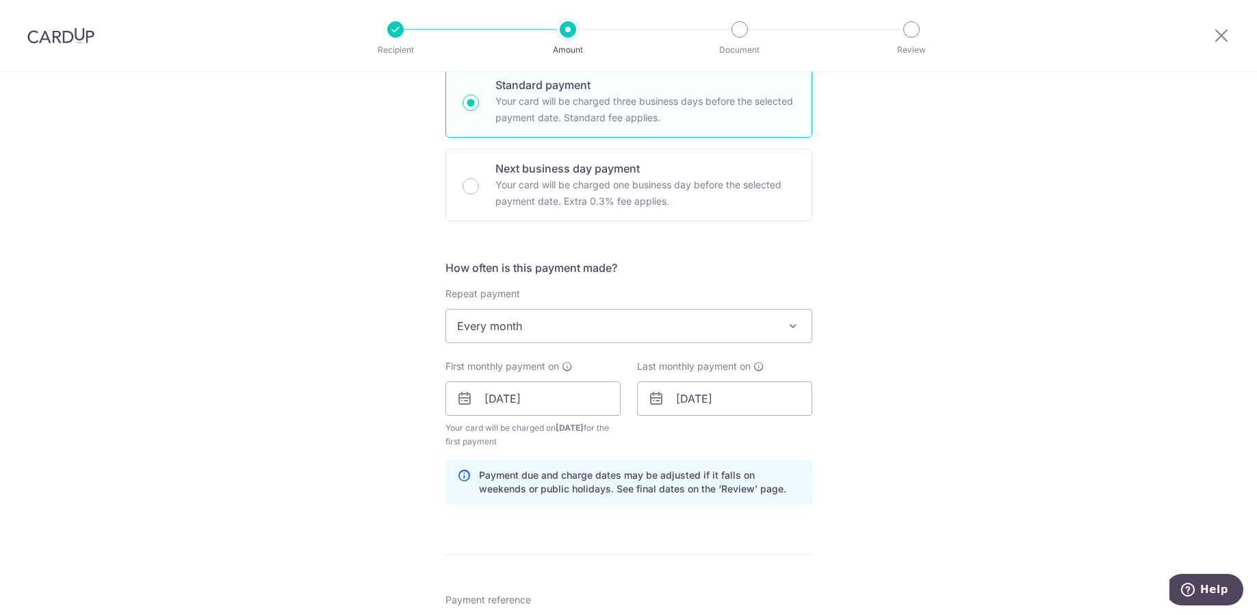
click at [908, 383] on div "Tell us more about your payment Enter payment amount SGD 3,818.54 3818.54 Recip…" at bounding box center [628, 384] width 1257 height 1308
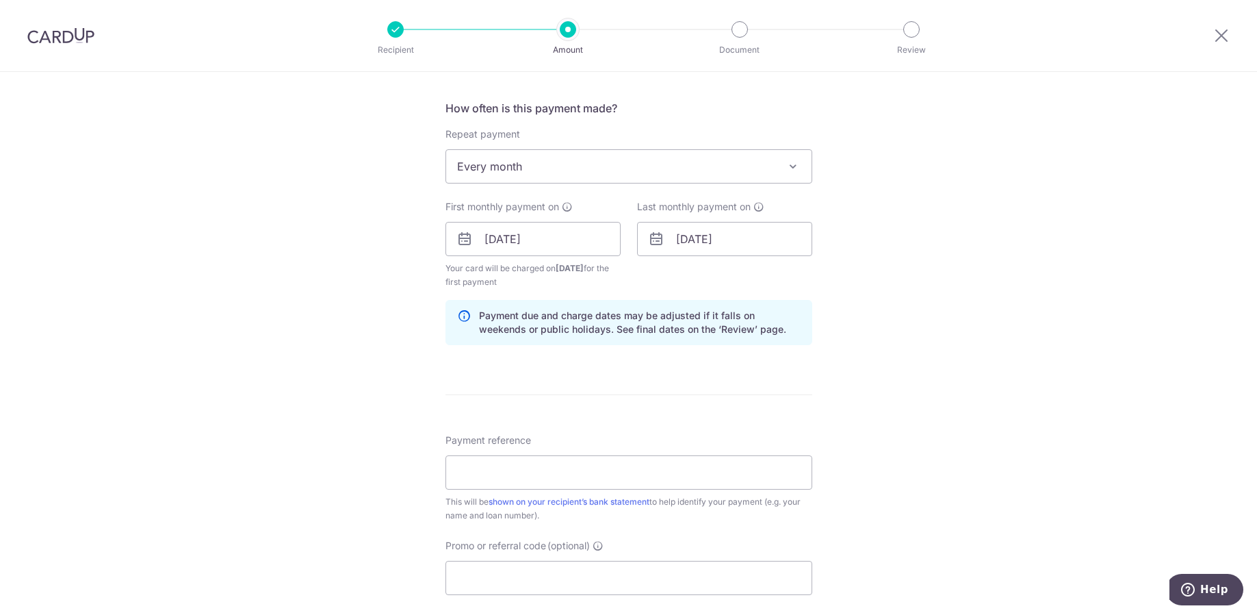
scroll to position [547, 0]
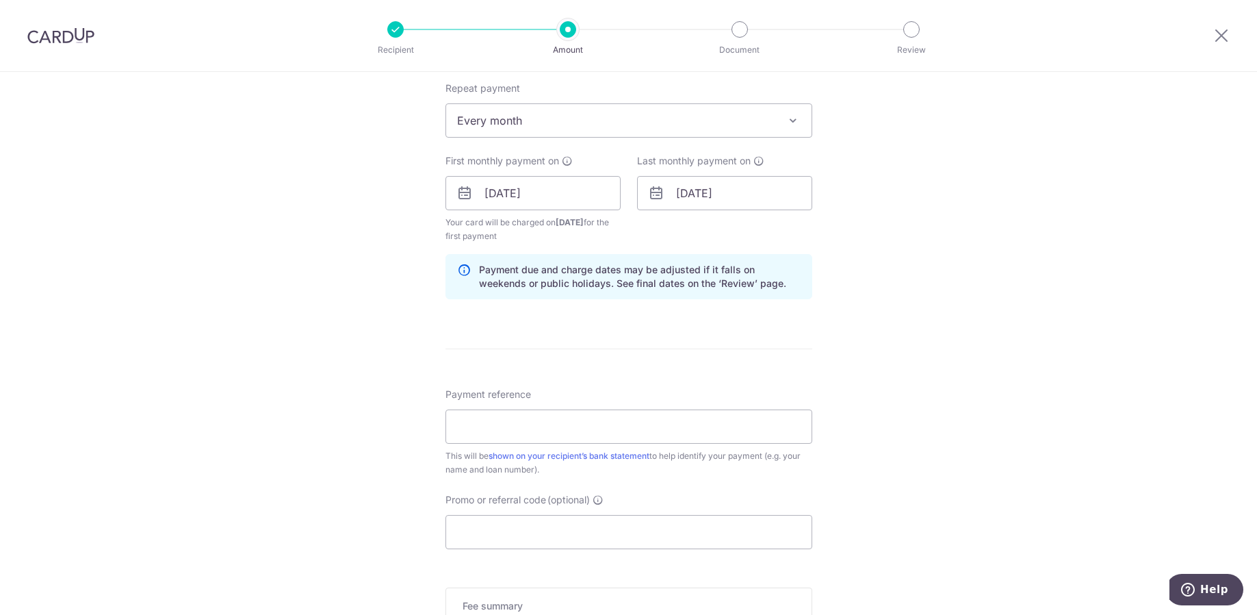
click at [0, 614] on nordpass-portal at bounding box center [0, 615] width 0 height 0
click at [855, 310] on div "Tell us more about your payment Enter payment amount SGD 3,818.54 3818.54 Recip…" at bounding box center [628, 178] width 1257 height 1308
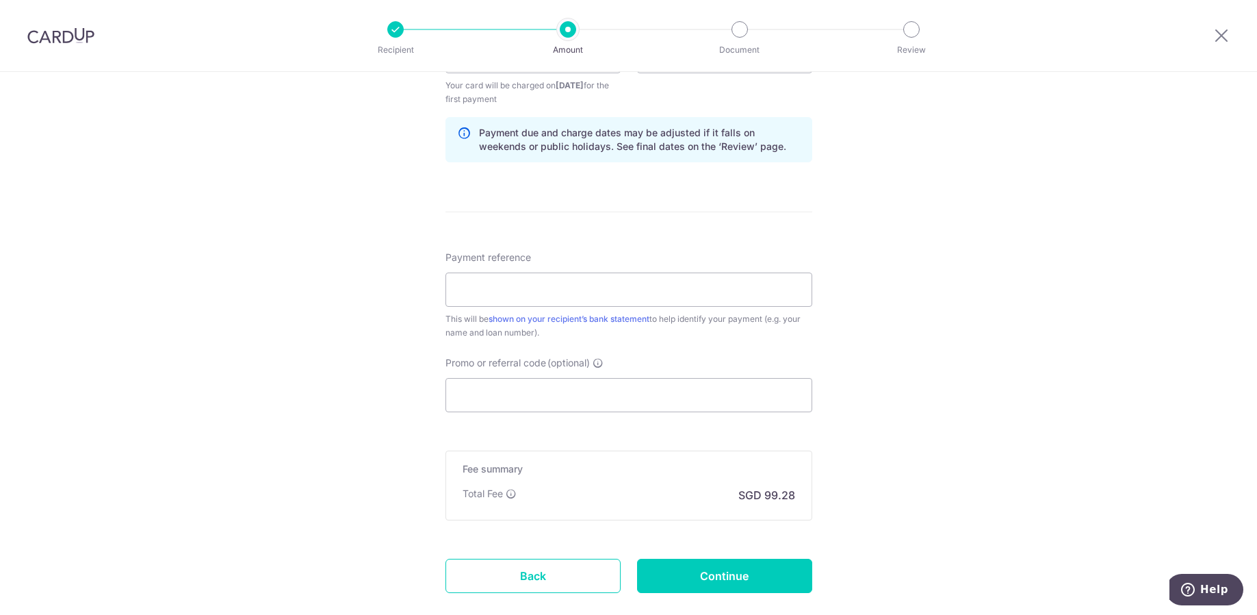
scroll to position [765, 0]
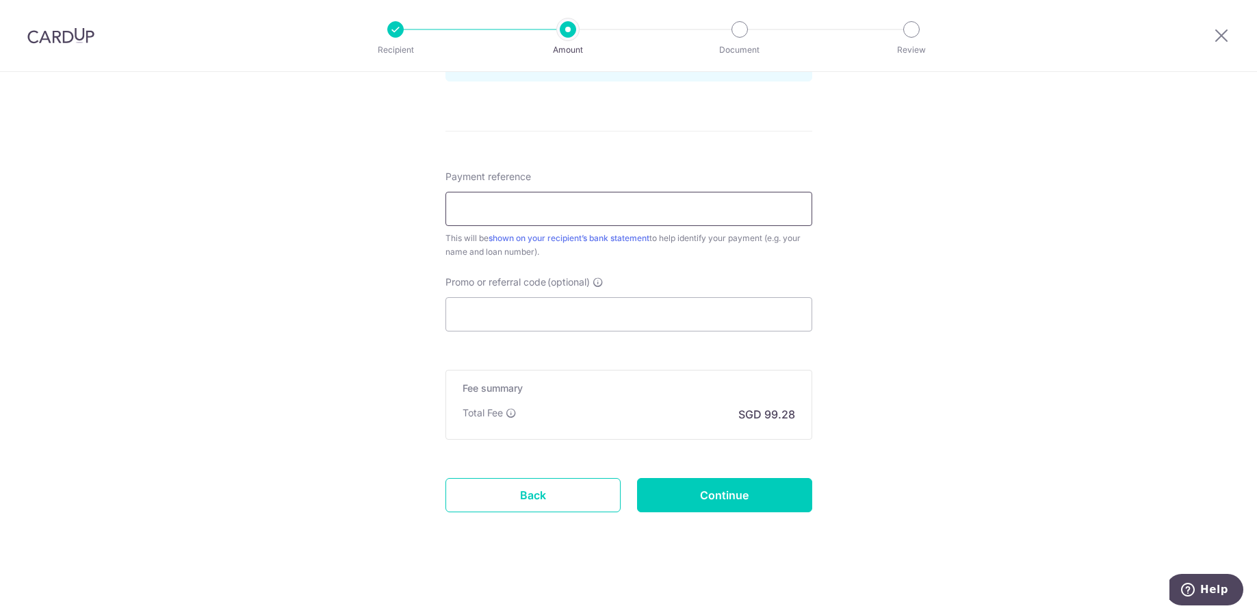
click at [570, 208] on input "Payment reference" at bounding box center [628, 209] width 367 height 34
click at [617, 202] on input "Payment reference" at bounding box center [628, 209] width 367 height 34
type input "TESLA MODEL X INSTALMENT"
click at [532, 309] on input "Promo or referral code (optional)" at bounding box center [628, 314] width 367 height 34
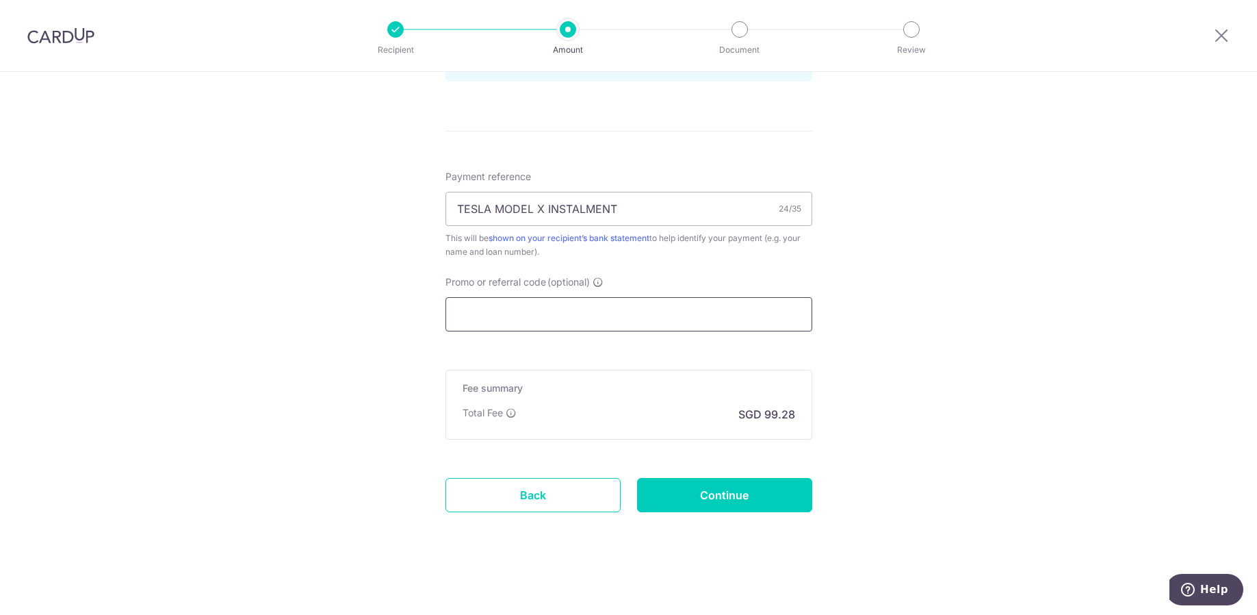
paste input "3HOME25R"
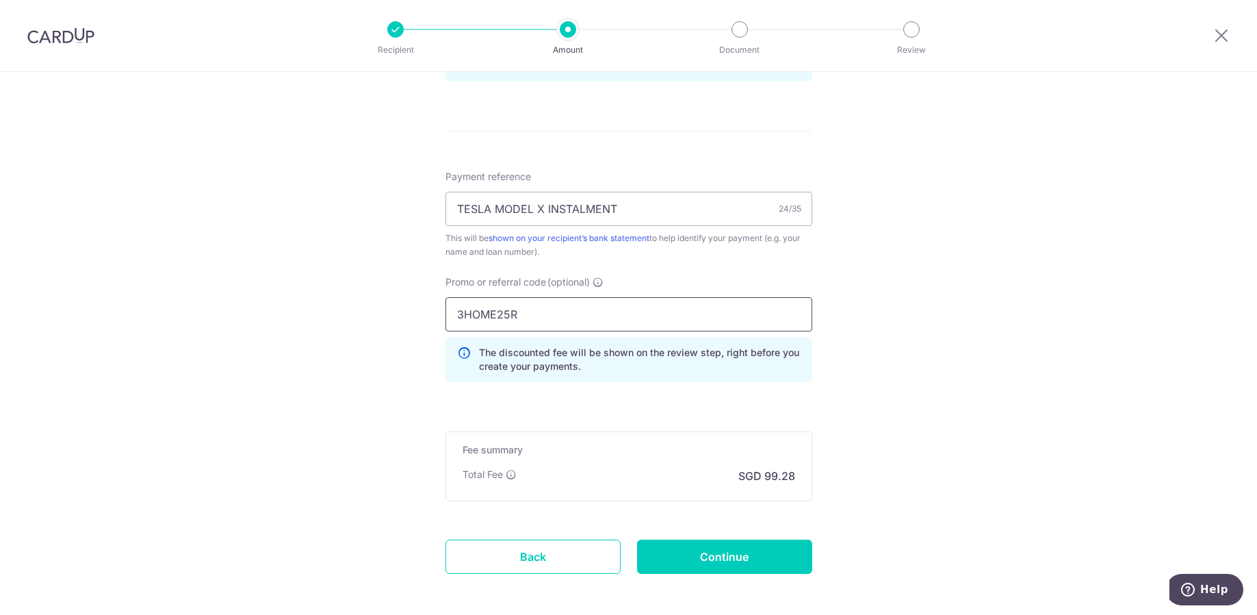
type input "3HOME25R"
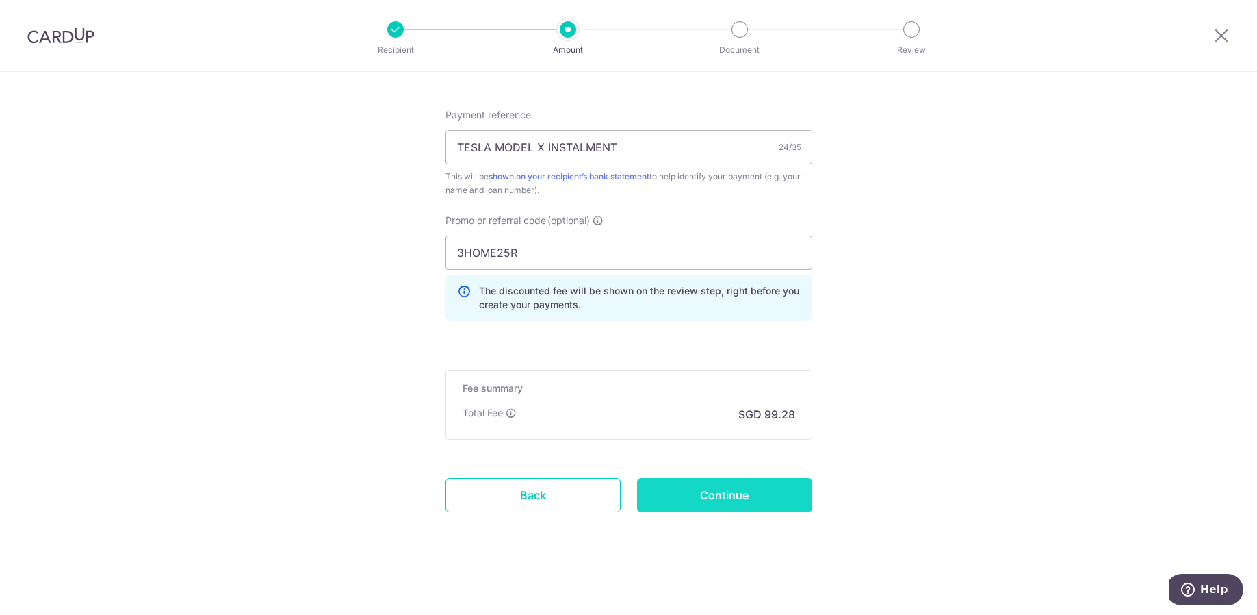
click at [760, 504] on input "Continue" at bounding box center [724, 495] width 175 height 34
type input "Create Schedule"
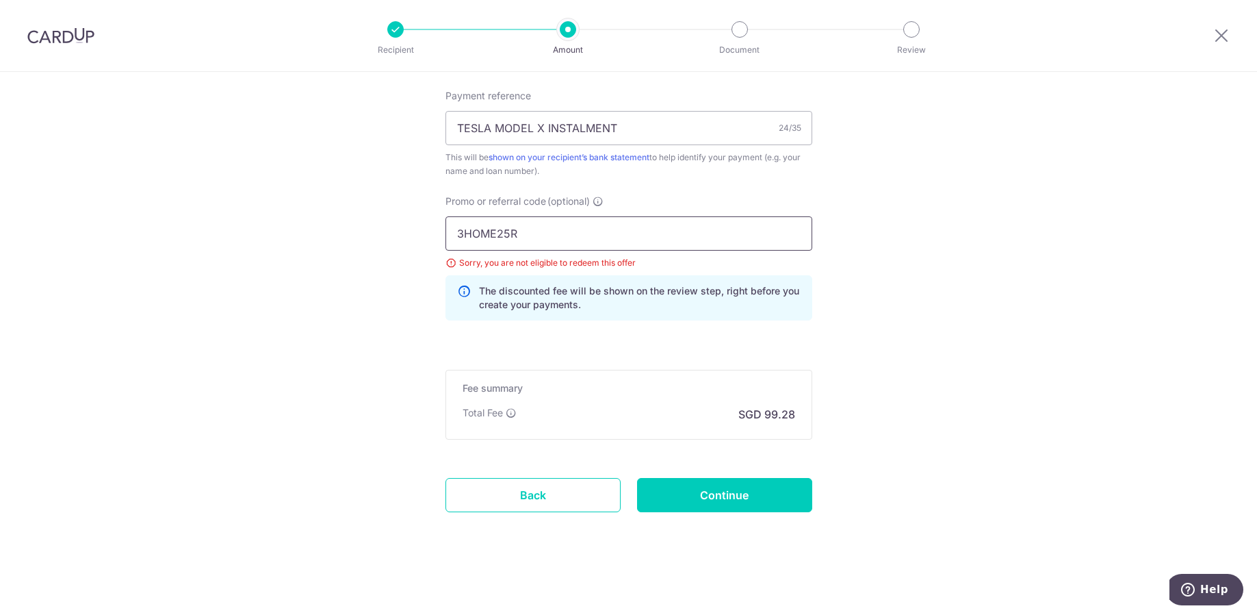
drag, startPoint x: 572, startPoint y: 239, endPoint x: 347, endPoint y: 236, distance: 225.2
paste input "OCBC18"
type input "OCBC18"
click at [724, 502] on input "Continue" at bounding box center [724, 495] width 175 height 34
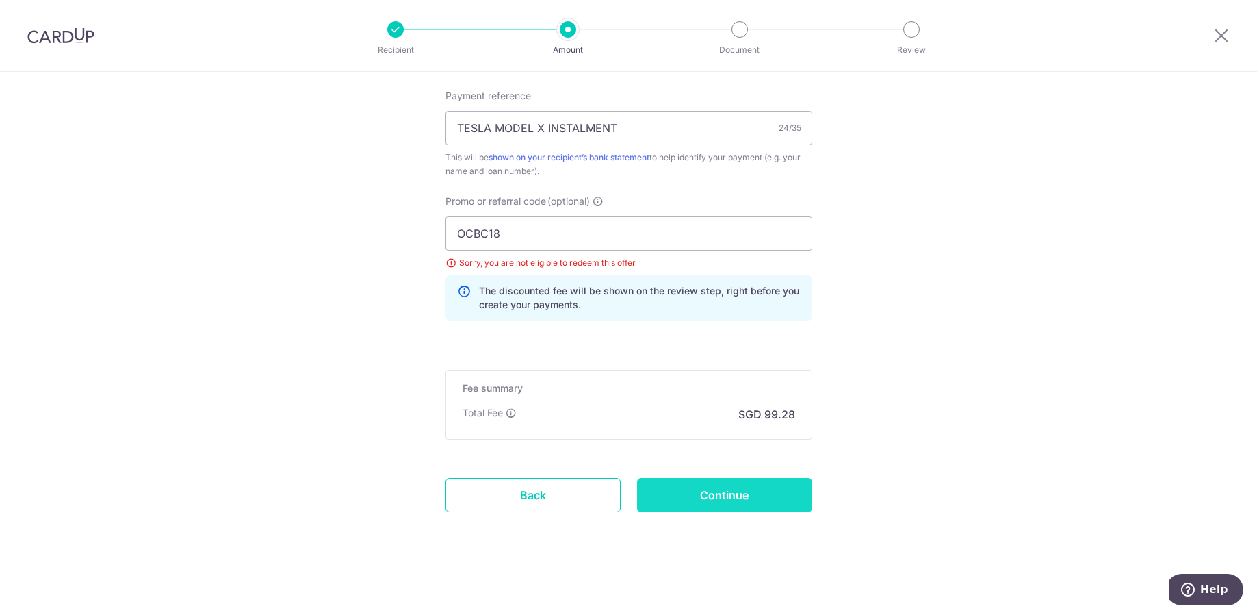
type input "Update Schedule"
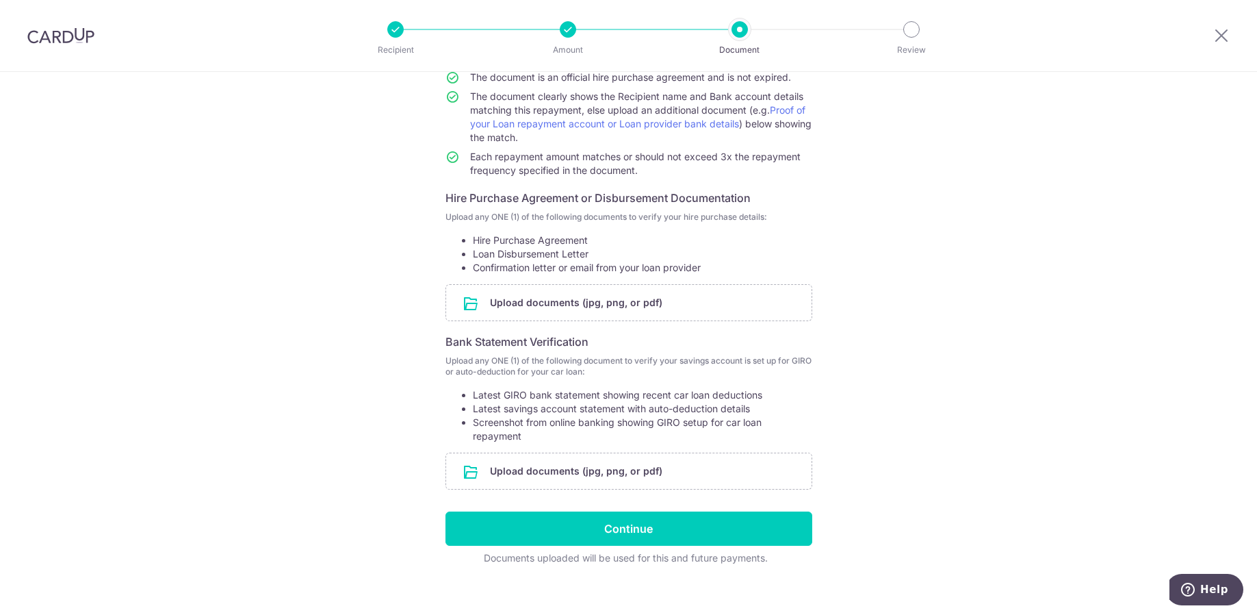
scroll to position [151, 0]
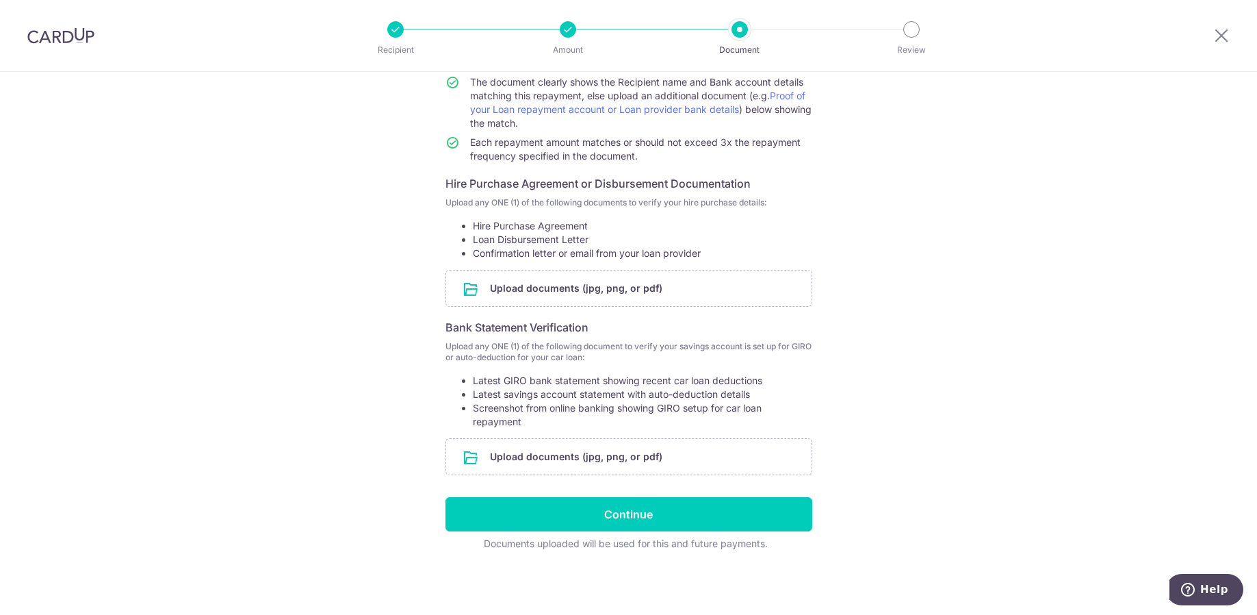
click at [222, 281] on div "Help us verify your payment Your supporting documents will enable us to approve…" at bounding box center [628, 268] width 1257 height 694
click at [578, 292] on input "file" at bounding box center [628, 288] width 365 height 36
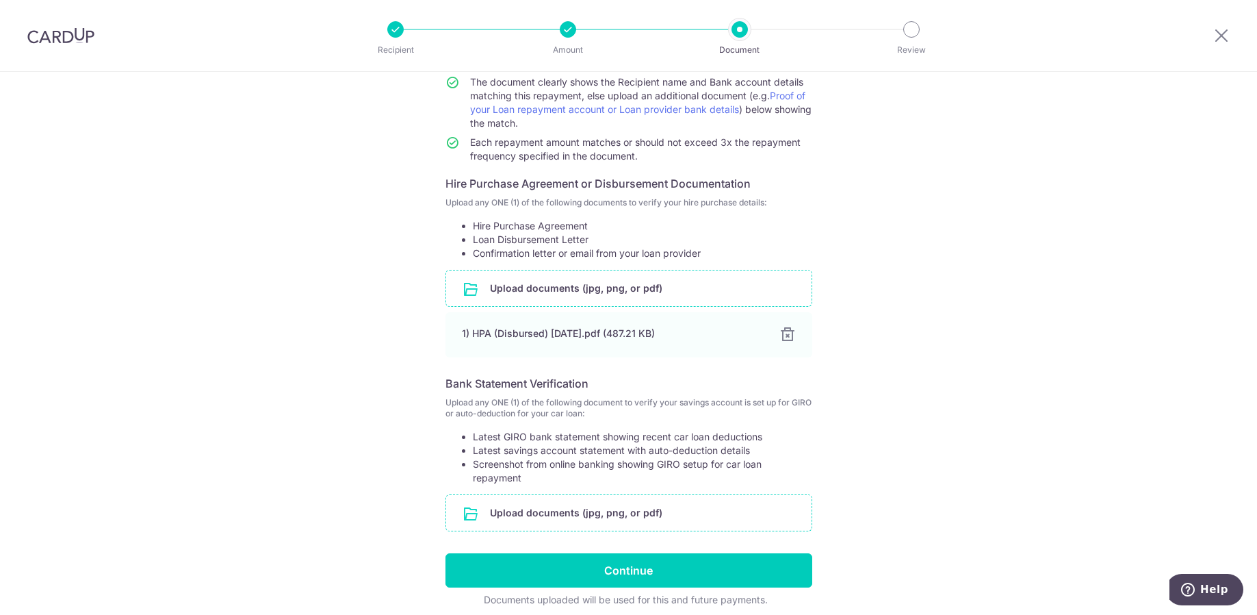
click at [655, 530] on div "Upload documents (jpg, png, or pdf)" at bounding box center [628, 512] width 367 height 37
click at [599, 510] on input "file" at bounding box center [628, 513] width 365 height 36
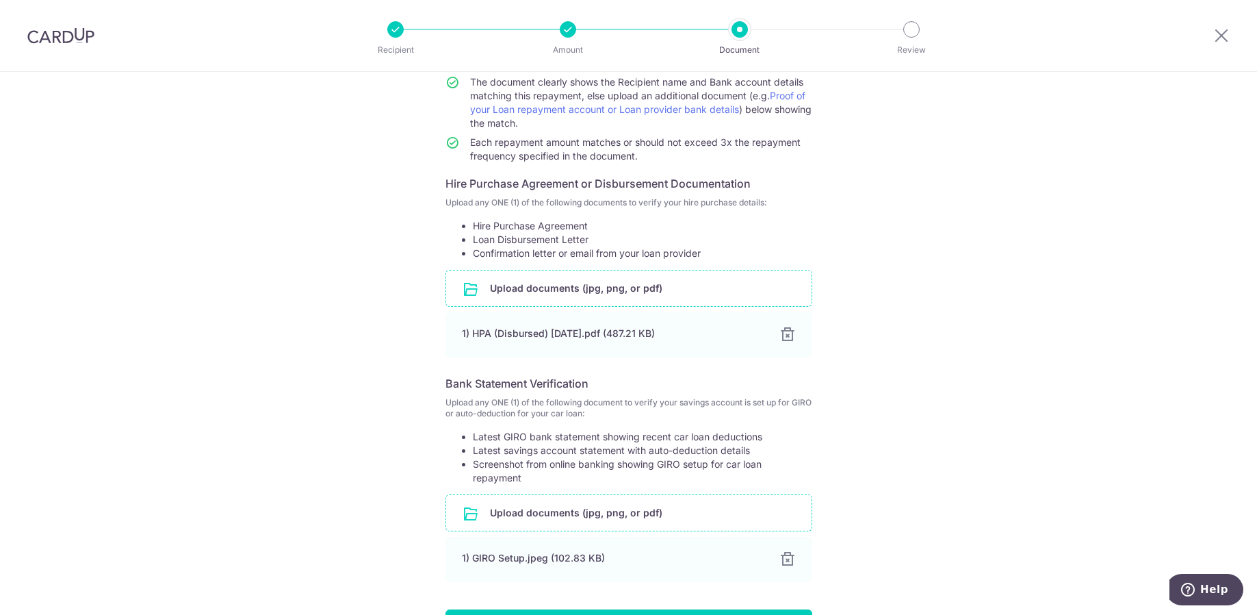
scroll to position [263, 0]
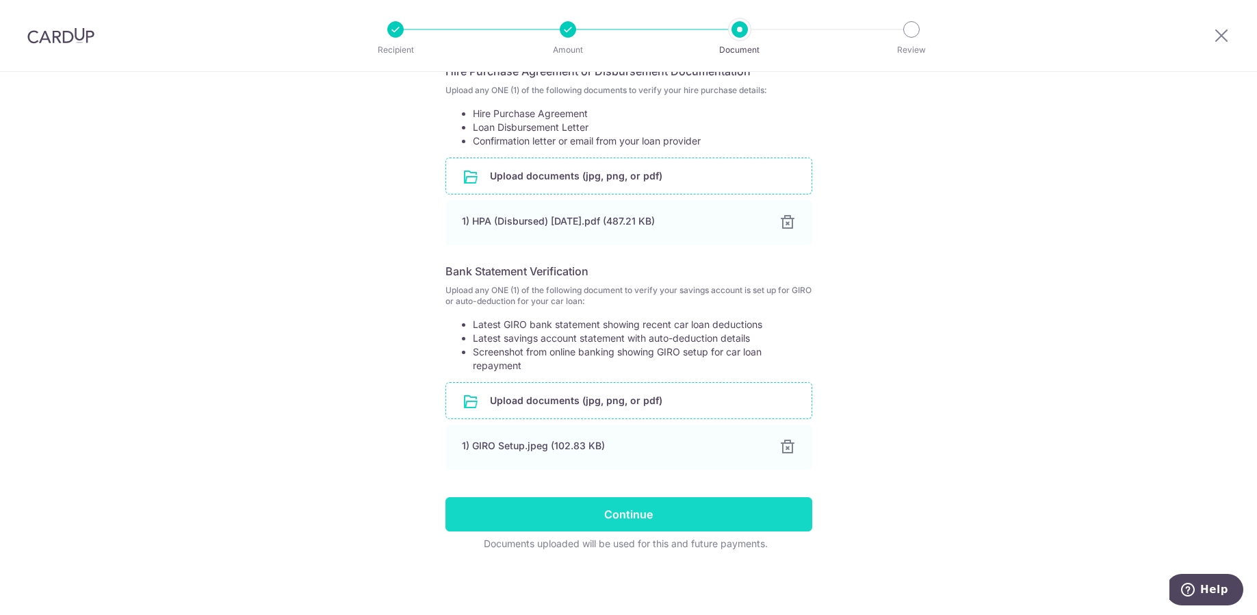
click at [641, 513] on input "Continue" at bounding box center [628, 514] width 367 height 34
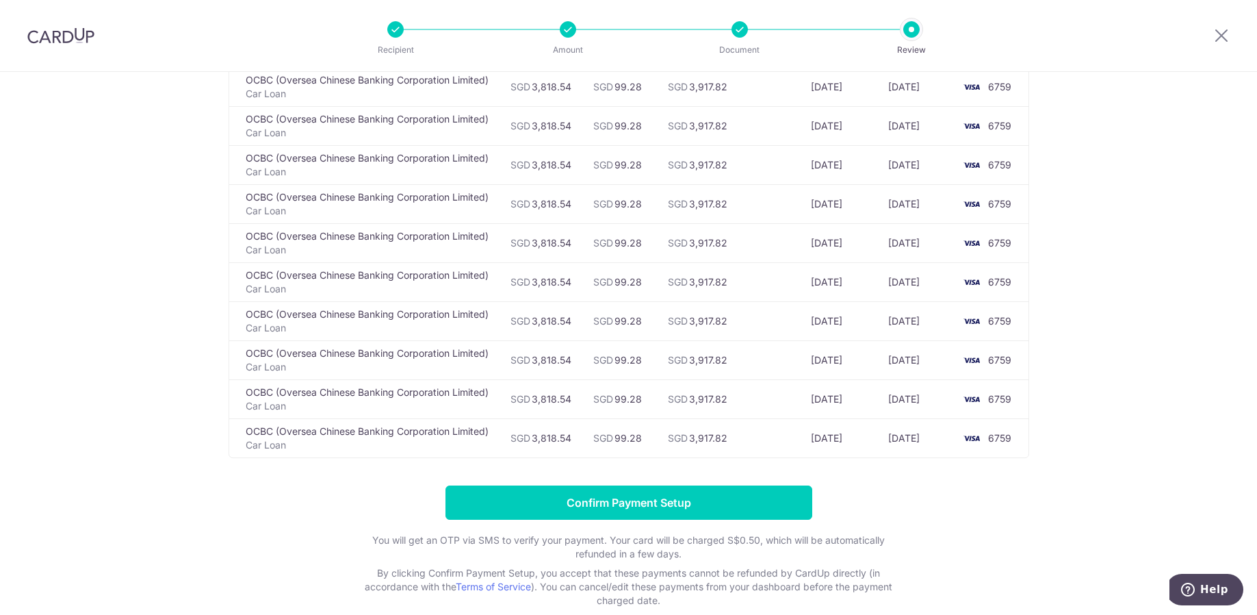
scroll to position [1480, 0]
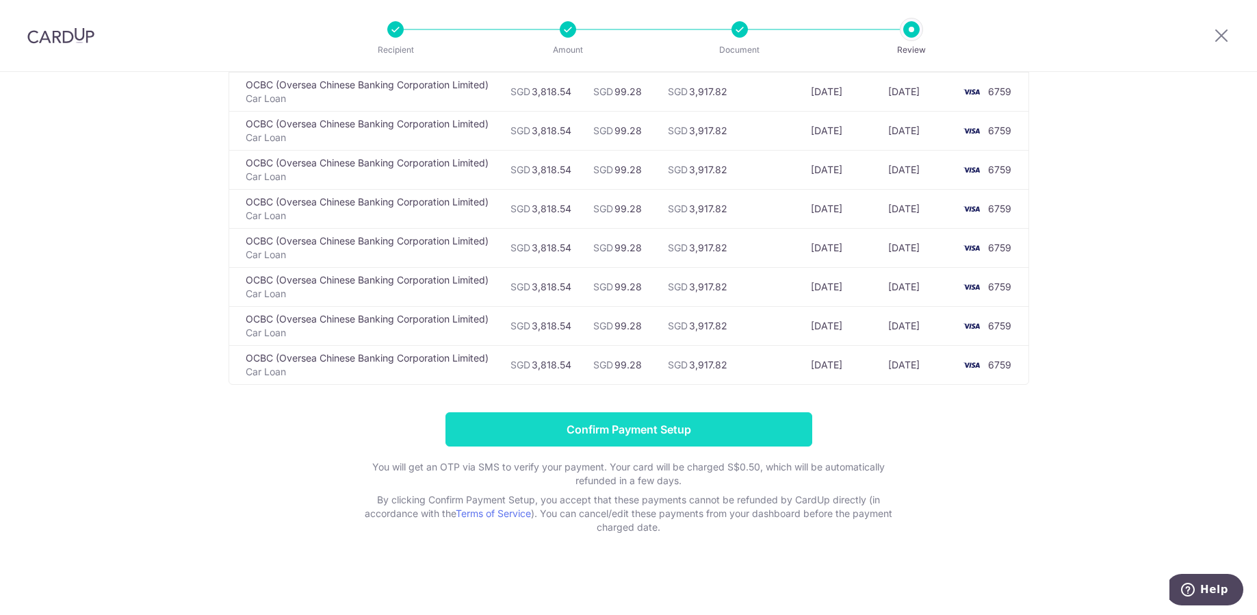
click at [581, 430] on input "Confirm Payment Setup" at bounding box center [628, 429] width 367 height 34
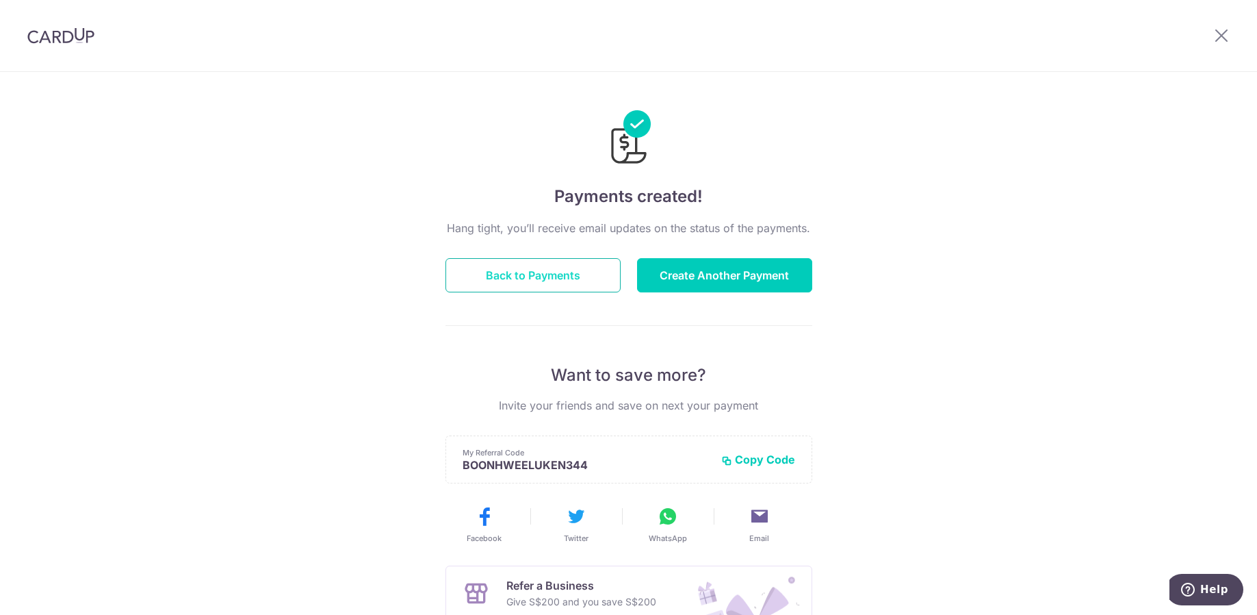
click at [552, 273] on button "Back to Payments" at bounding box center [532, 275] width 175 height 34
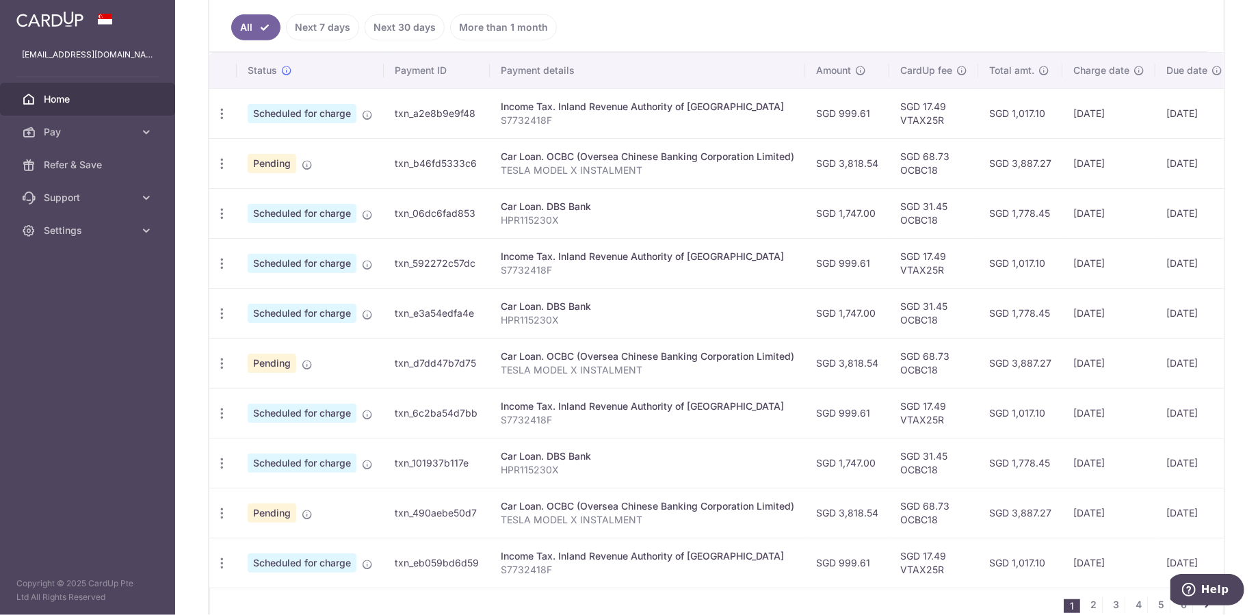
scroll to position [374, 0]
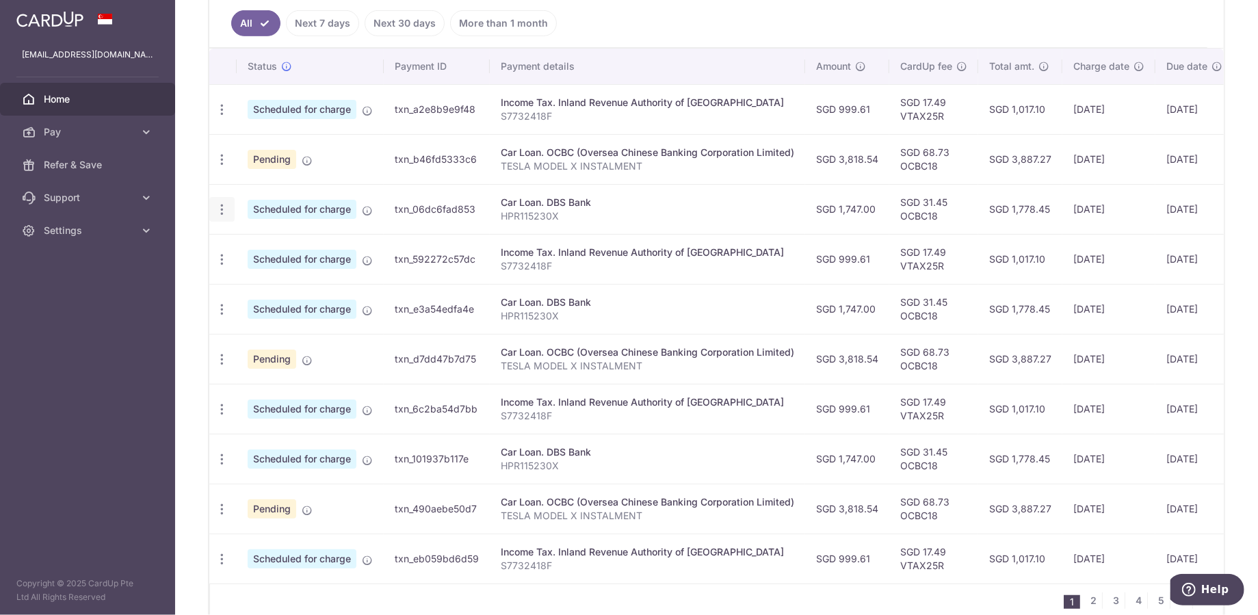
click at [220, 209] on icon "button" at bounding box center [222, 210] width 14 height 14
click at [697, 320] on td "Car Loan. DBS Bank HPR115230X" at bounding box center [647, 309] width 315 height 50
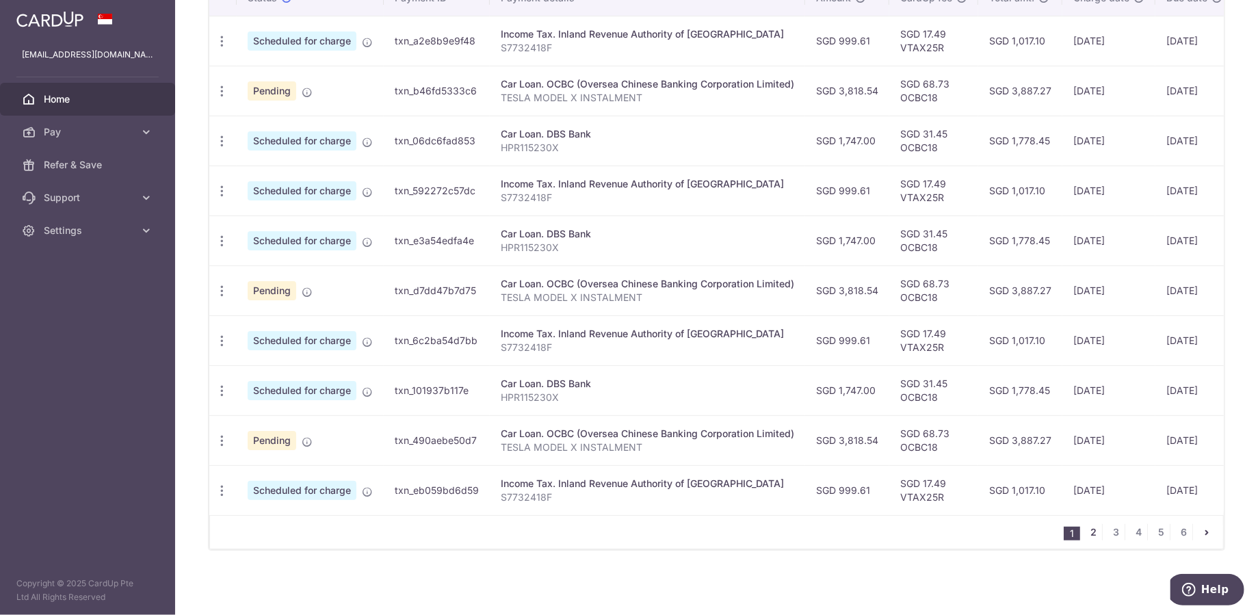
click at [1087, 533] on link "2" at bounding box center [1094, 532] width 16 height 16
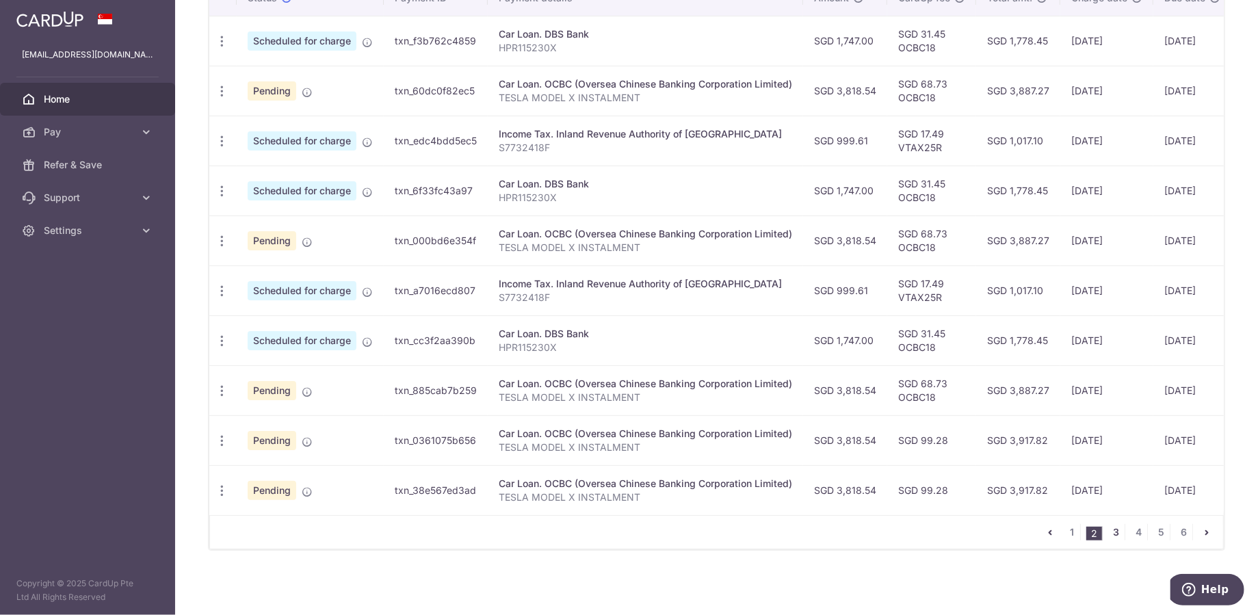
click at [1113, 530] on link "3" at bounding box center [1117, 532] width 16 height 16
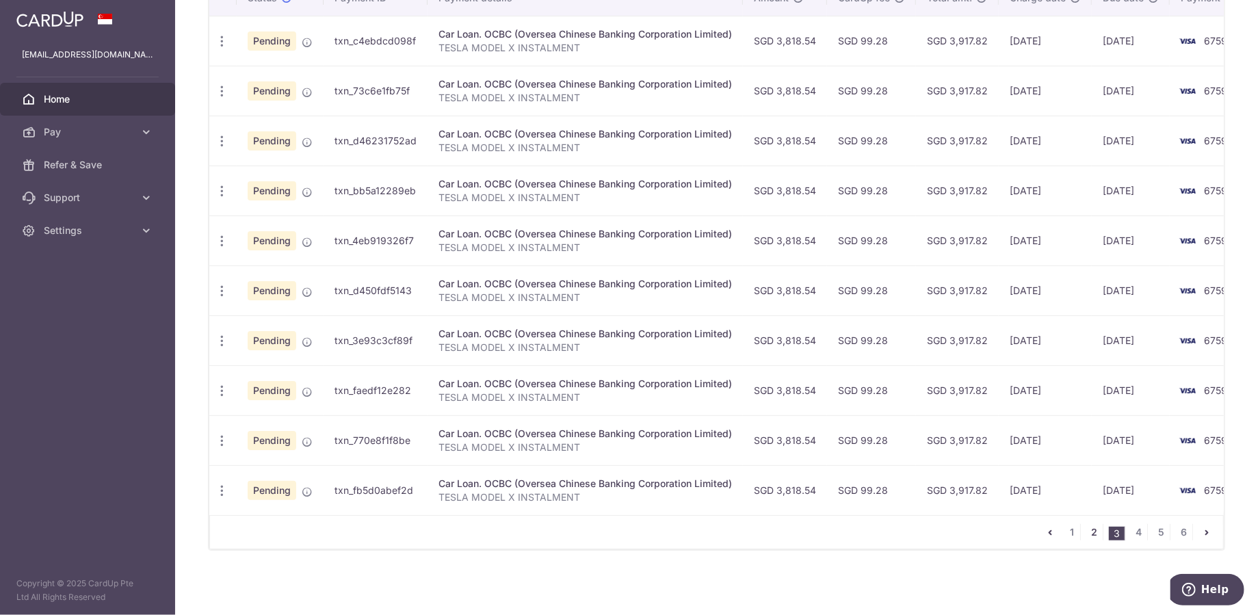
click at [1087, 534] on link "2" at bounding box center [1095, 532] width 16 height 16
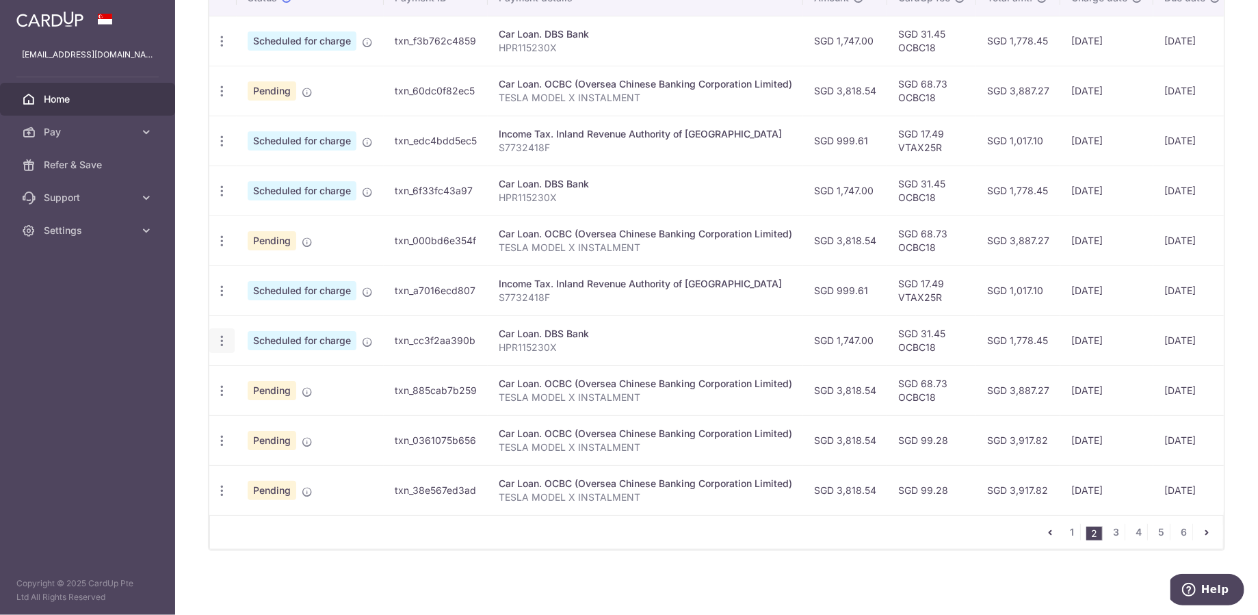
click at [220, 339] on icon "button" at bounding box center [222, 341] width 14 height 14
click at [283, 372] on span "Update payment" at bounding box center [294, 378] width 93 height 16
radio input "true"
type input "1,747.00"
type input "[DATE]"
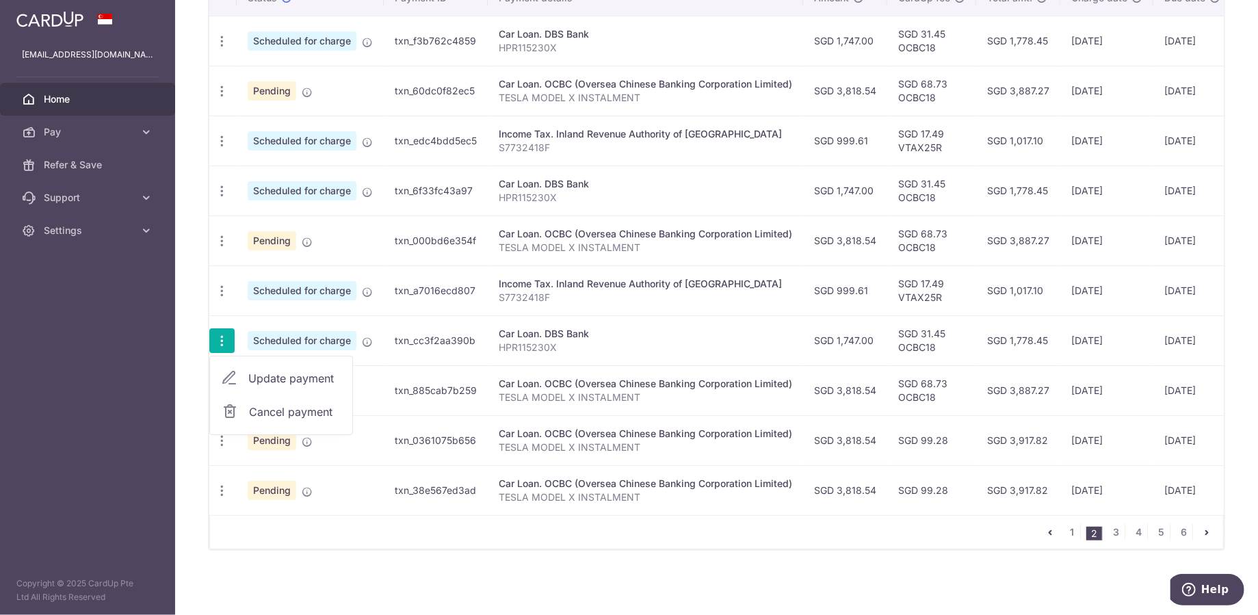
type input "HPR115230X"
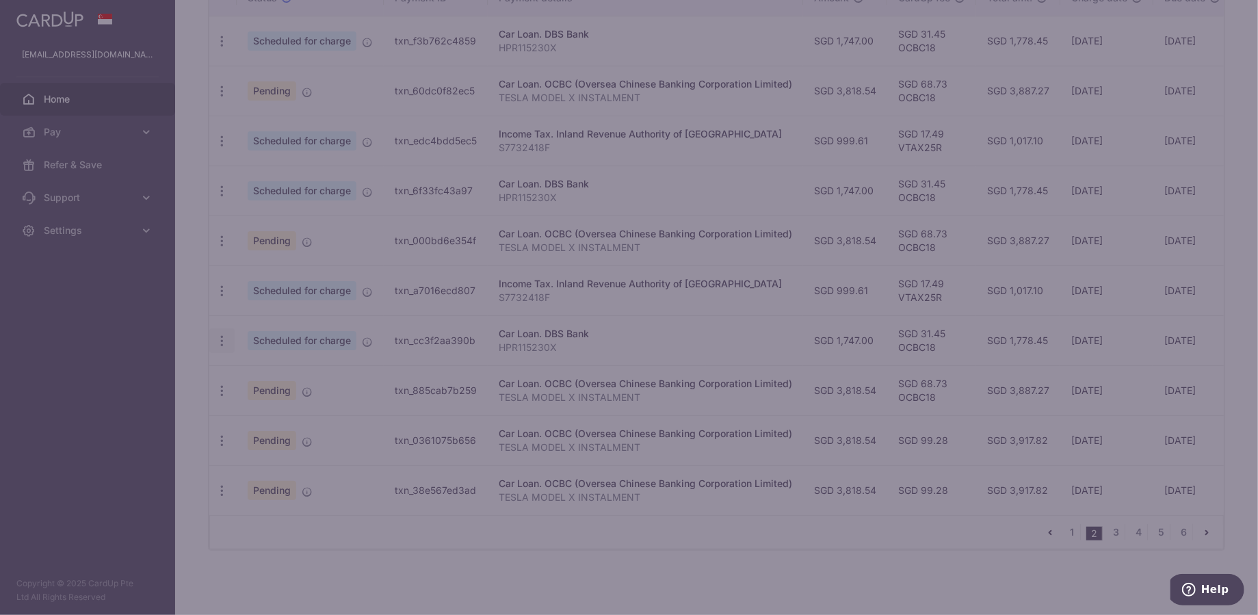
type input "OCBC18"
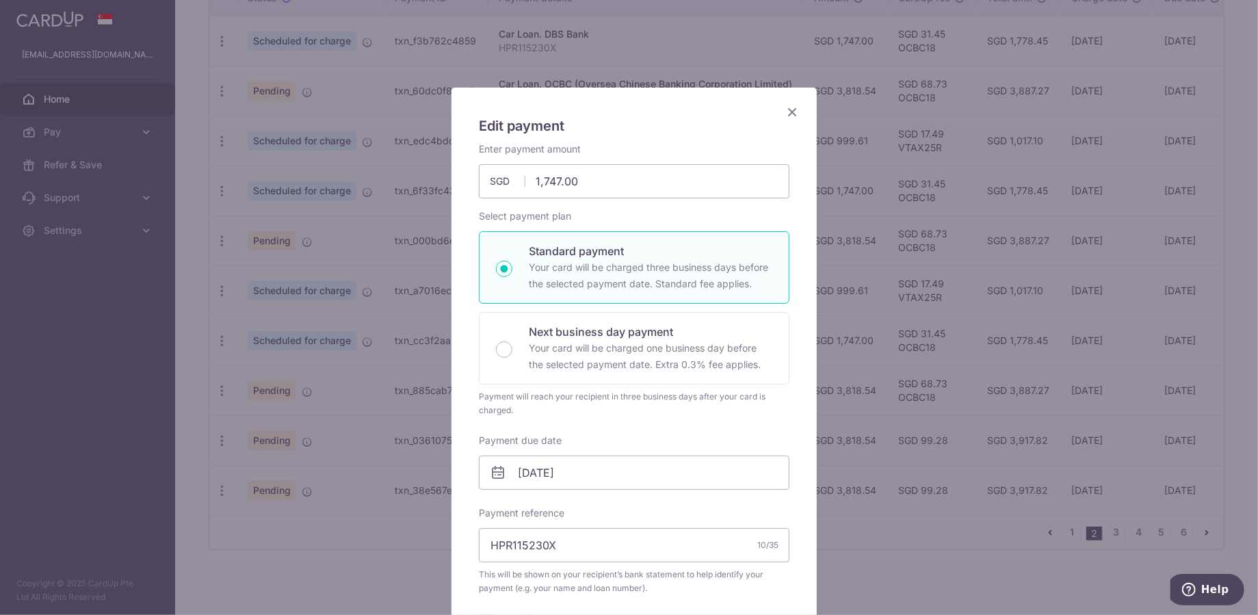
scroll to position [0, 0]
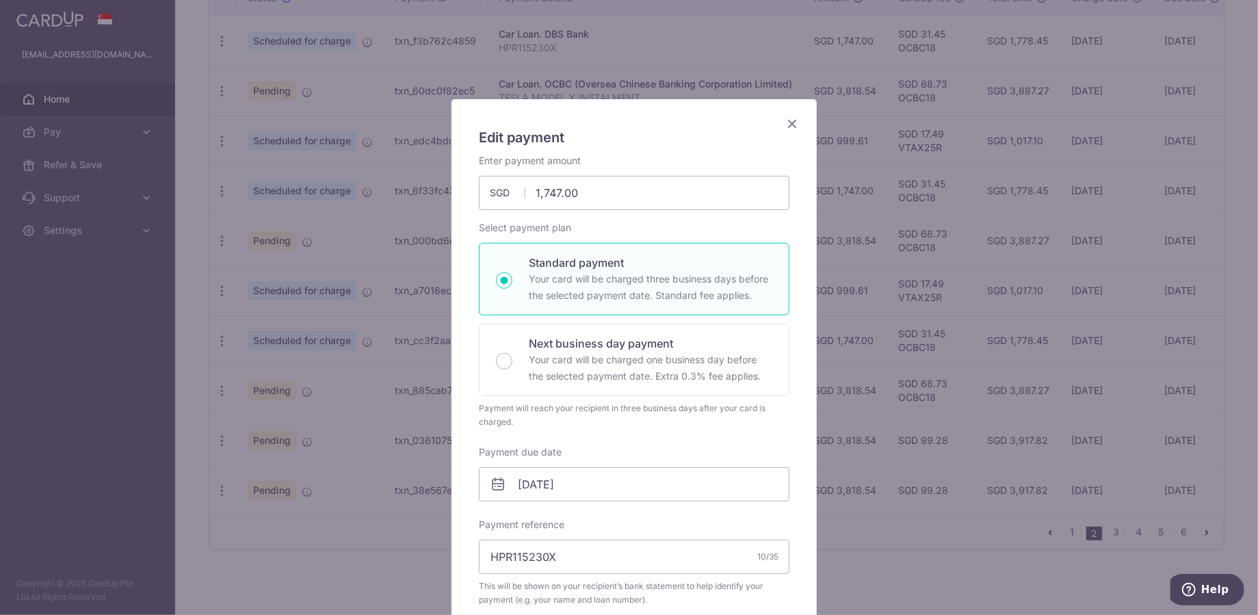
click at [790, 127] on icon "Close" at bounding box center [792, 123] width 16 height 17
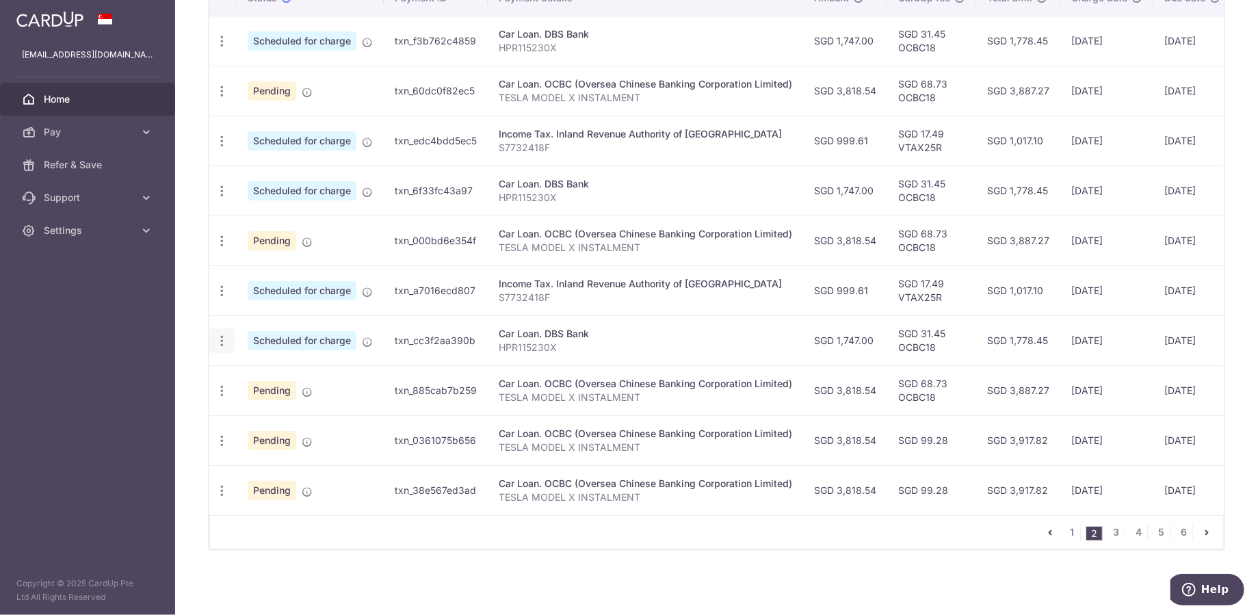
click at [220, 339] on icon "button" at bounding box center [222, 341] width 14 height 14
click at [305, 370] on span "Update payment" at bounding box center [294, 378] width 93 height 16
radio input "true"
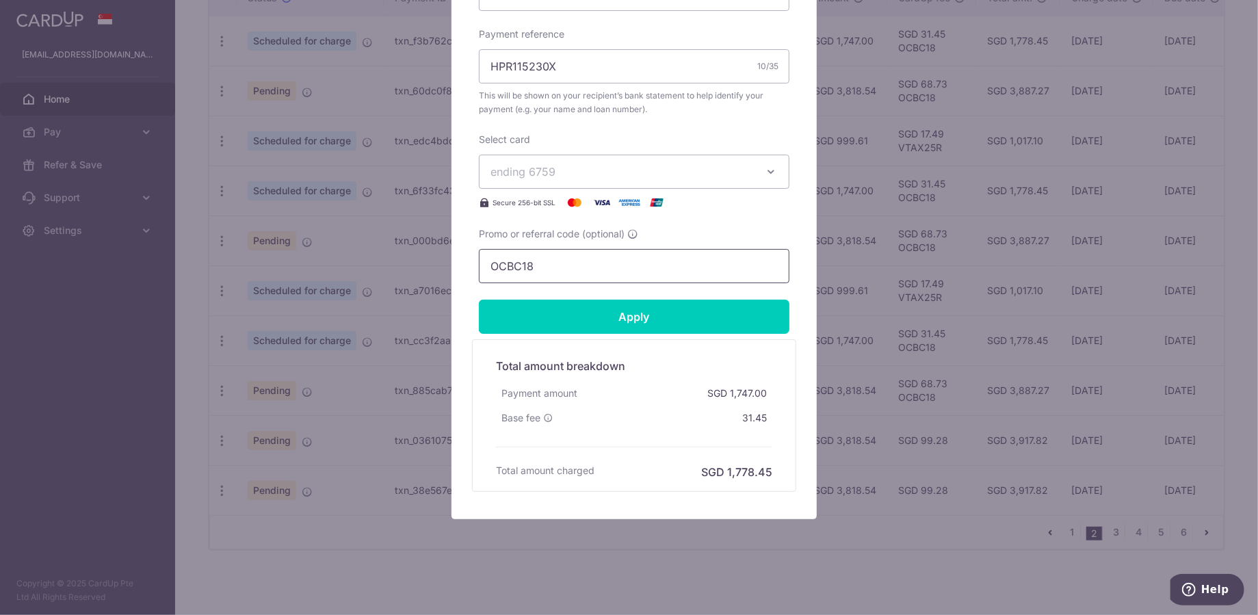
scroll to position [354, 0]
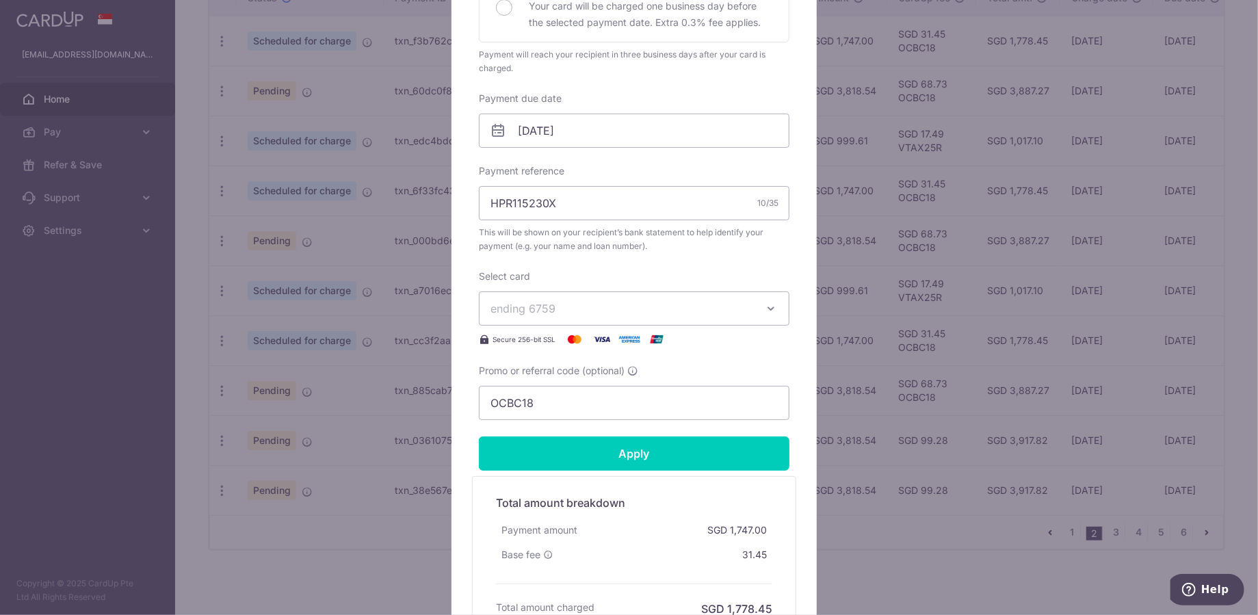
click at [699, 303] on span "ending 6759" at bounding box center [622, 308] width 263 height 16
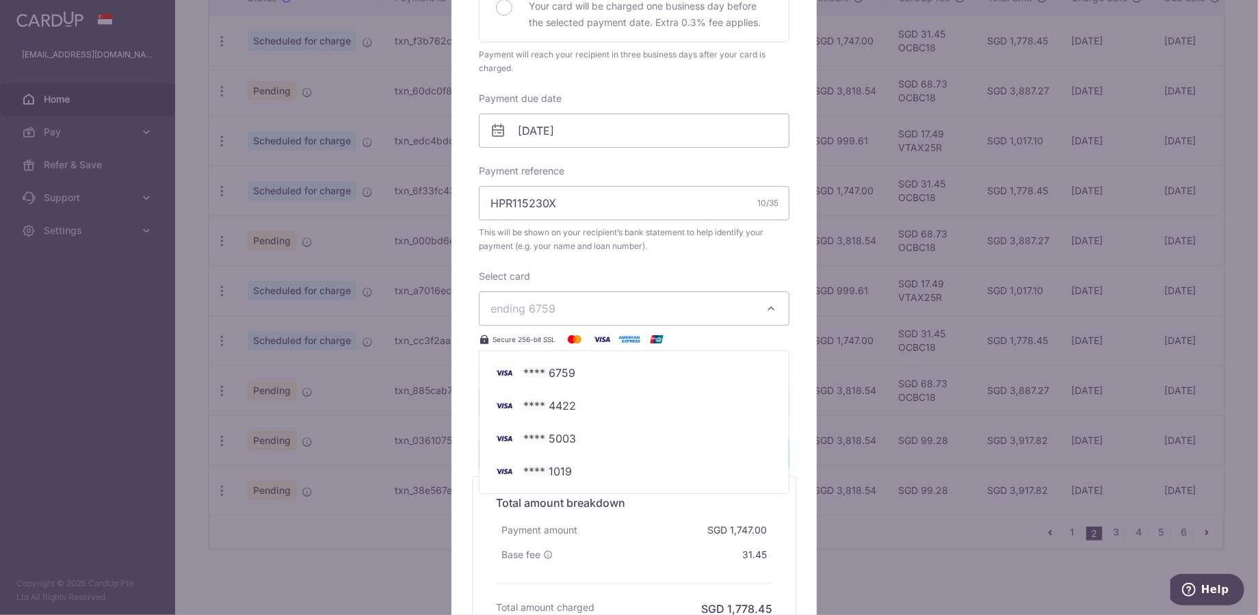
click at [786, 259] on div "Edit payment By clicking apply, you will make changes to all payments to DBS Ba…" at bounding box center [634, 200] width 365 height 911
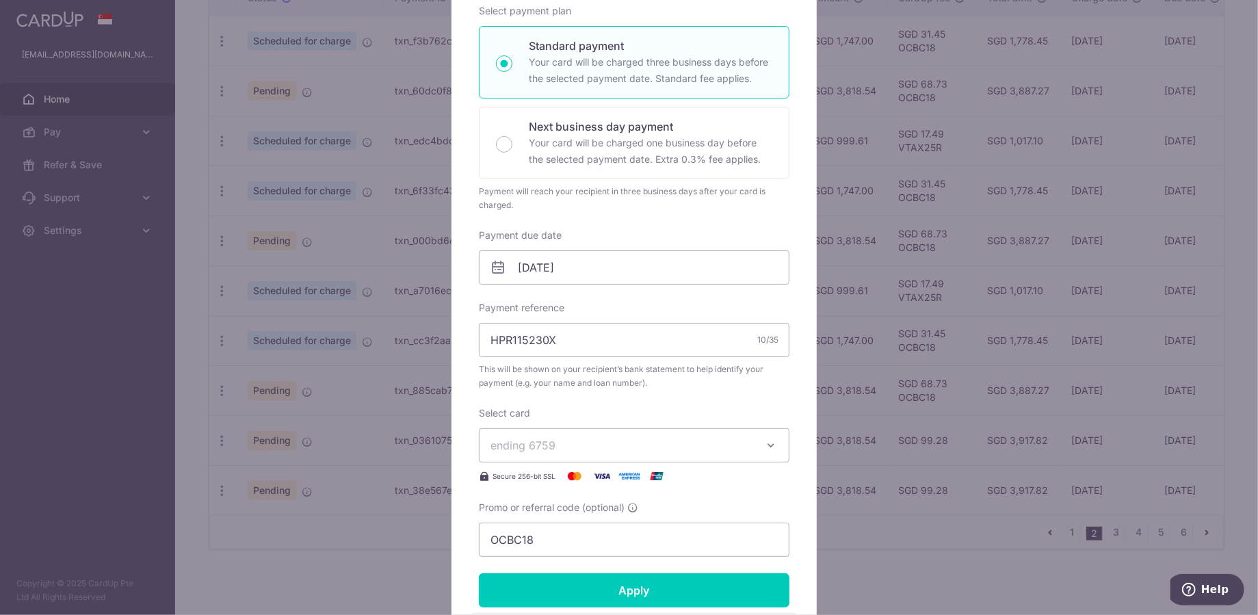
scroll to position [0, 0]
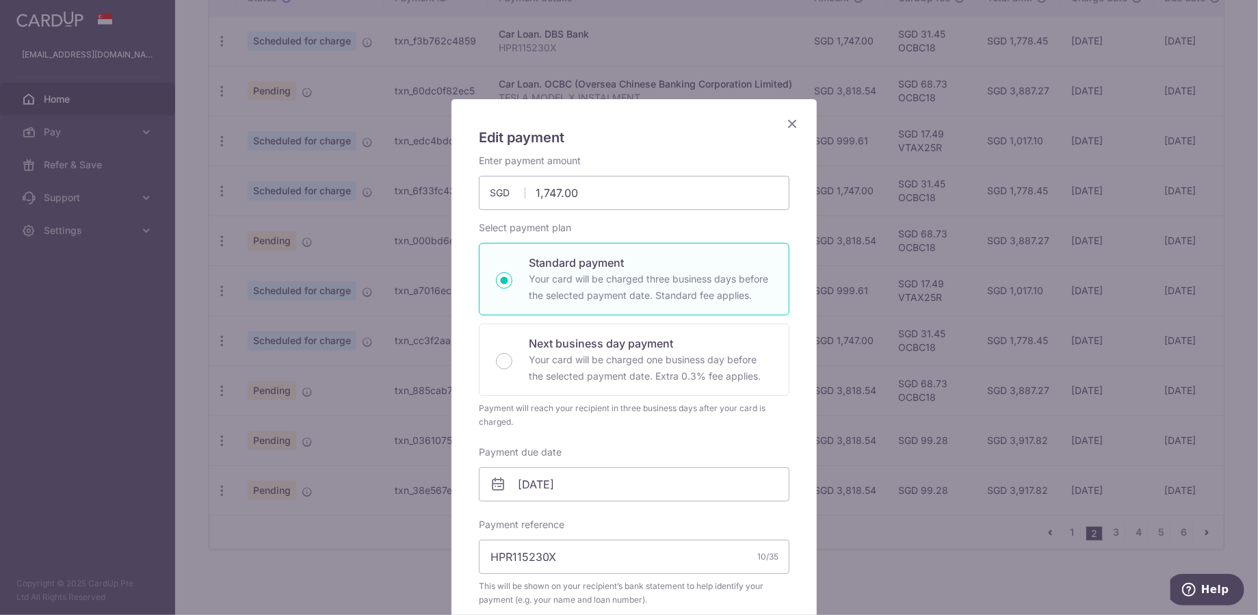
click at [786, 114] on div "Edit payment By clicking apply, you will make changes to all payments to DBS Ba…" at bounding box center [634, 554] width 365 height 911
click at [786, 116] on icon "Close" at bounding box center [792, 123] width 16 height 17
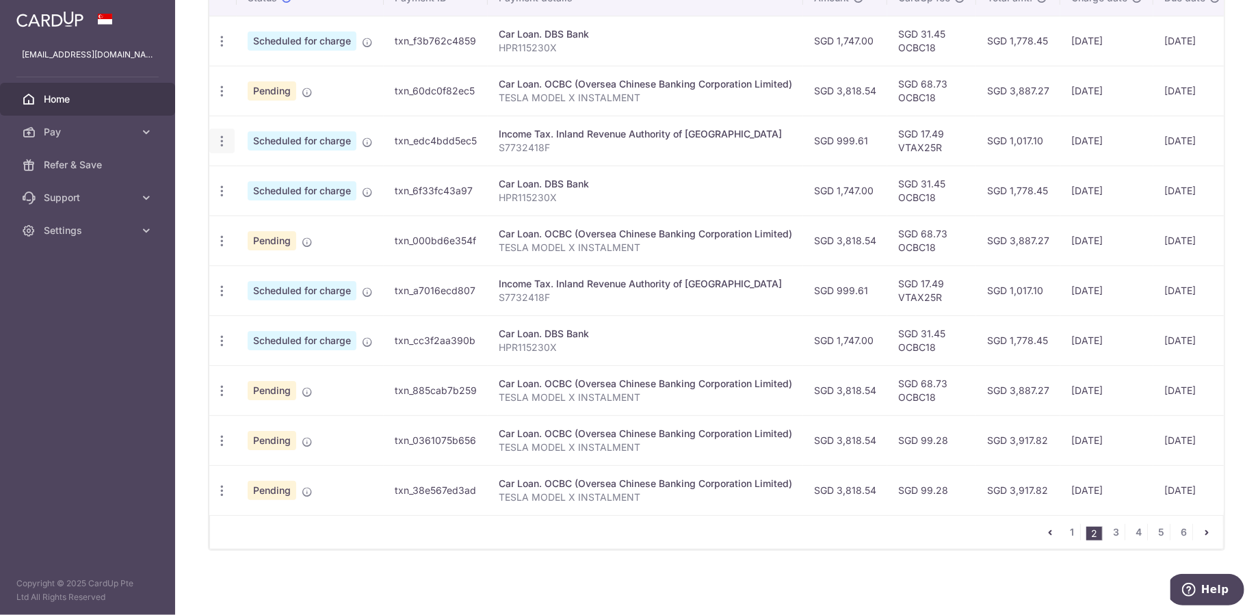
click at [218, 139] on icon "button" at bounding box center [222, 141] width 14 height 14
click at [292, 170] on span "Update payment" at bounding box center [294, 178] width 93 height 16
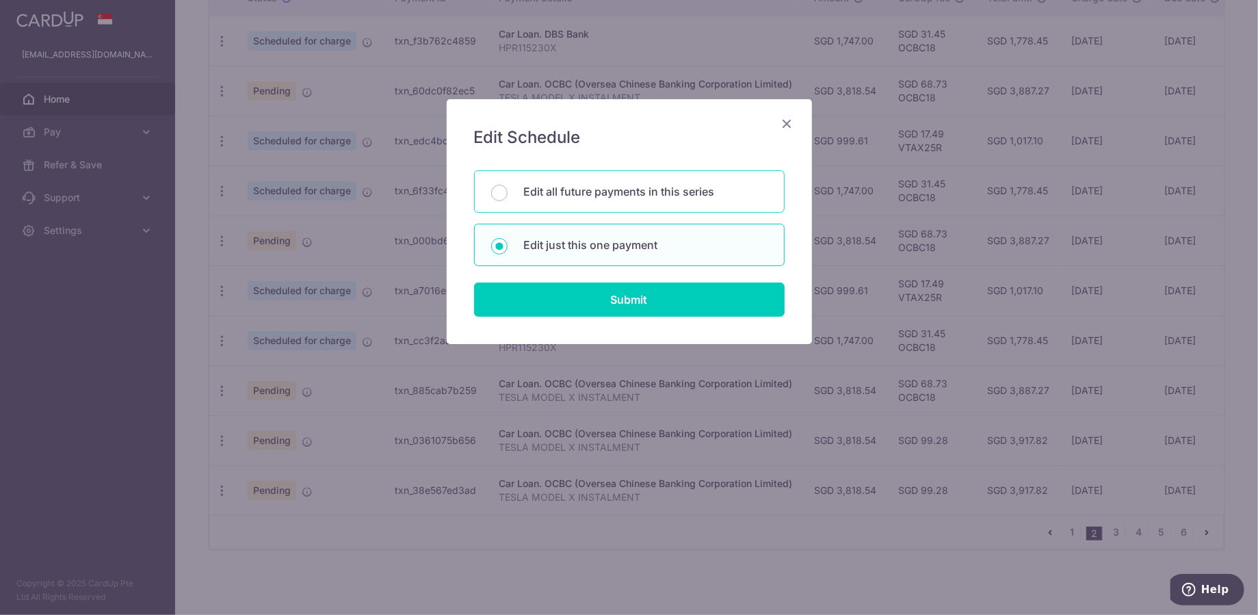
click at [507, 188] on div "Edit all future payments in this series" at bounding box center [629, 191] width 311 height 42
radio input "true"
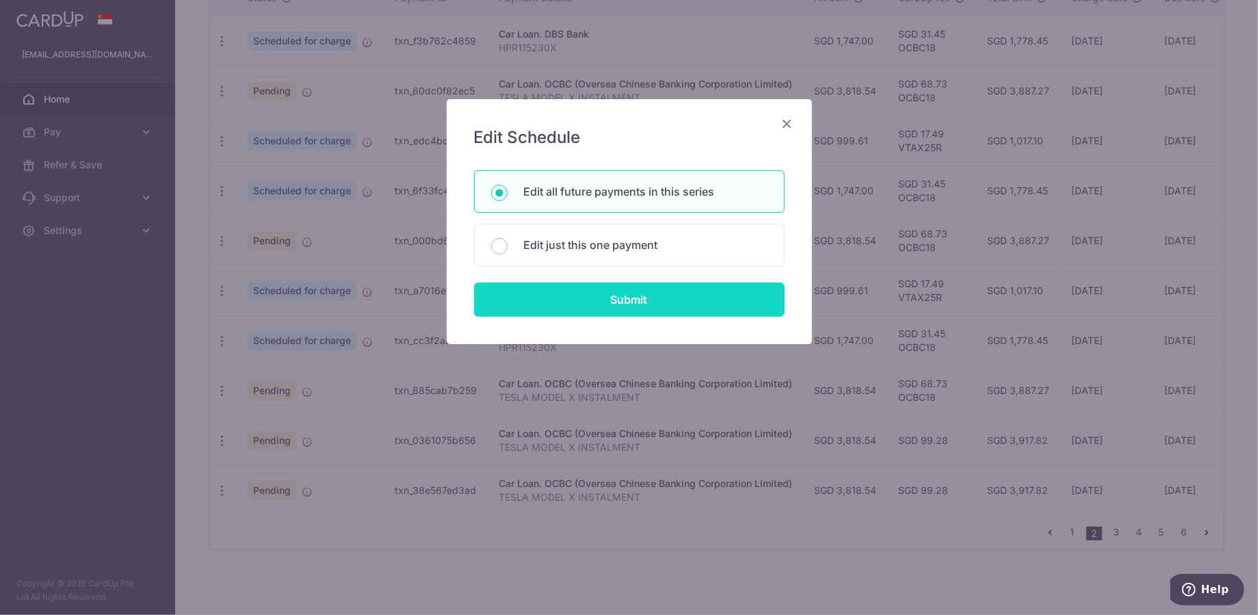
click at [669, 296] on input "Submit" at bounding box center [629, 300] width 311 height 34
type input "999.61"
radio input "true"
type input "S7732418F"
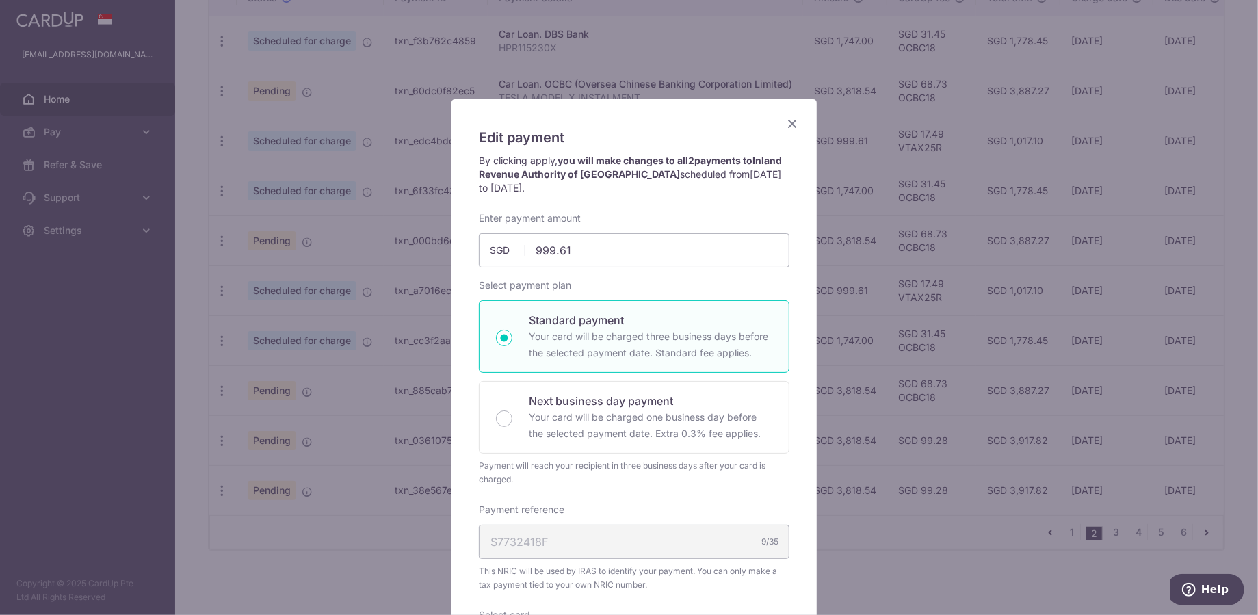
click at [794, 125] on icon "Close" at bounding box center [792, 123] width 16 height 17
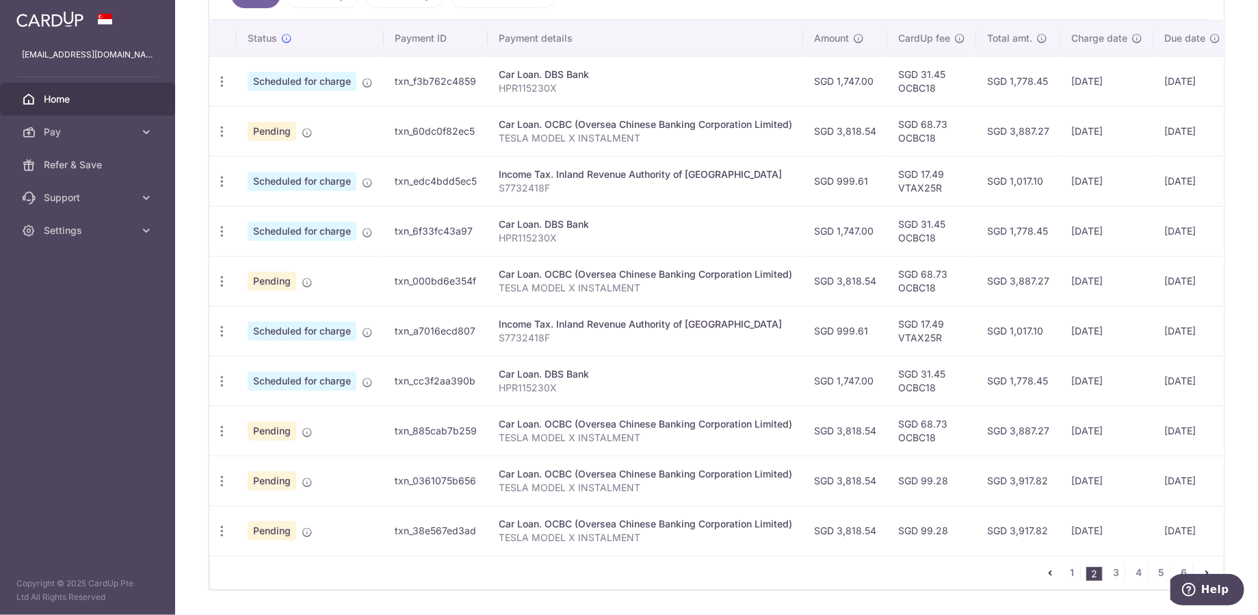
scroll to position [411, 0]
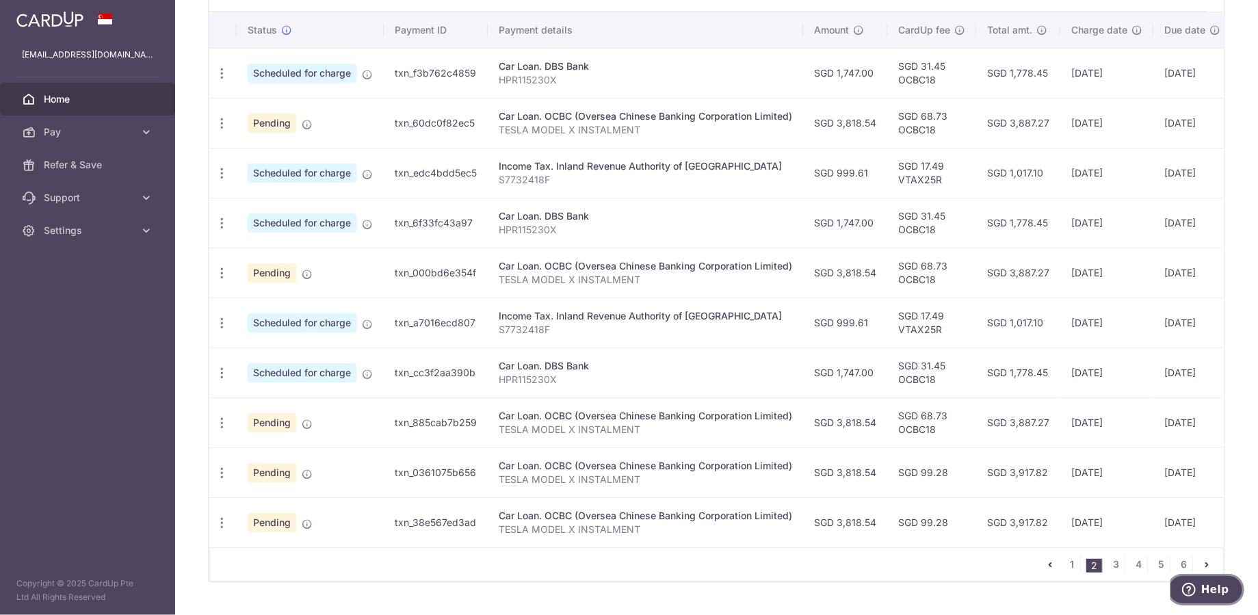
click at [1196, 591] on icon "Help" at bounding box center [1189, 589] width 14 height 14
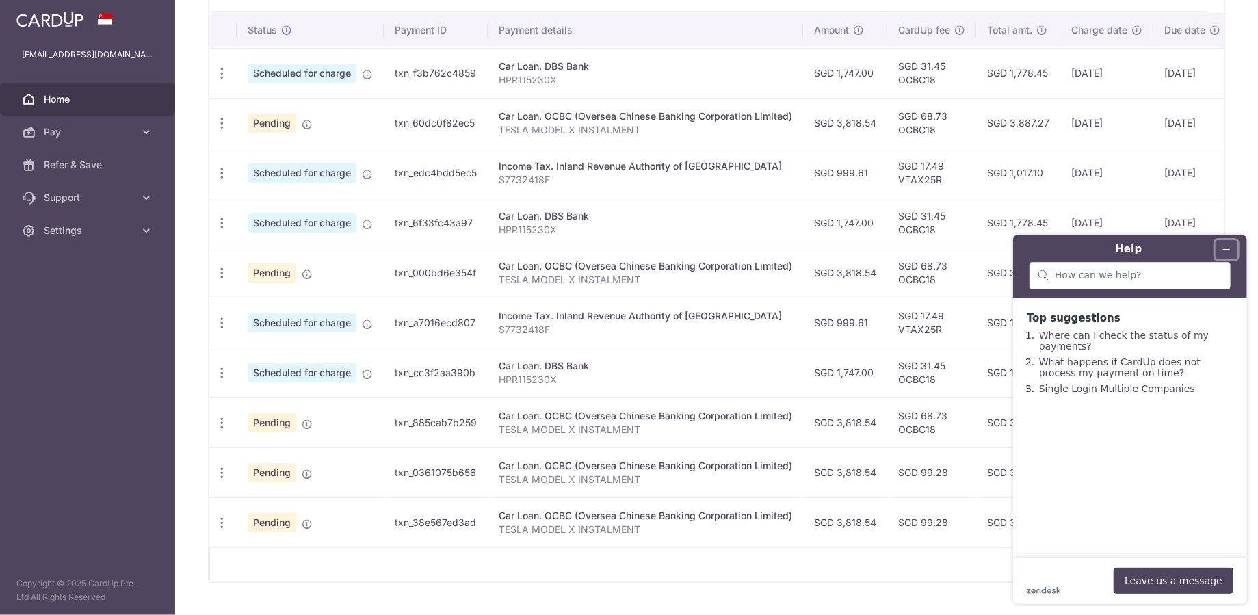
click at [1228, 251] on icon "Minimize widget" at bounding box center [1227, 249] width 10 height 10
